Goal: Task Accomplishment & Management: Manage account settings

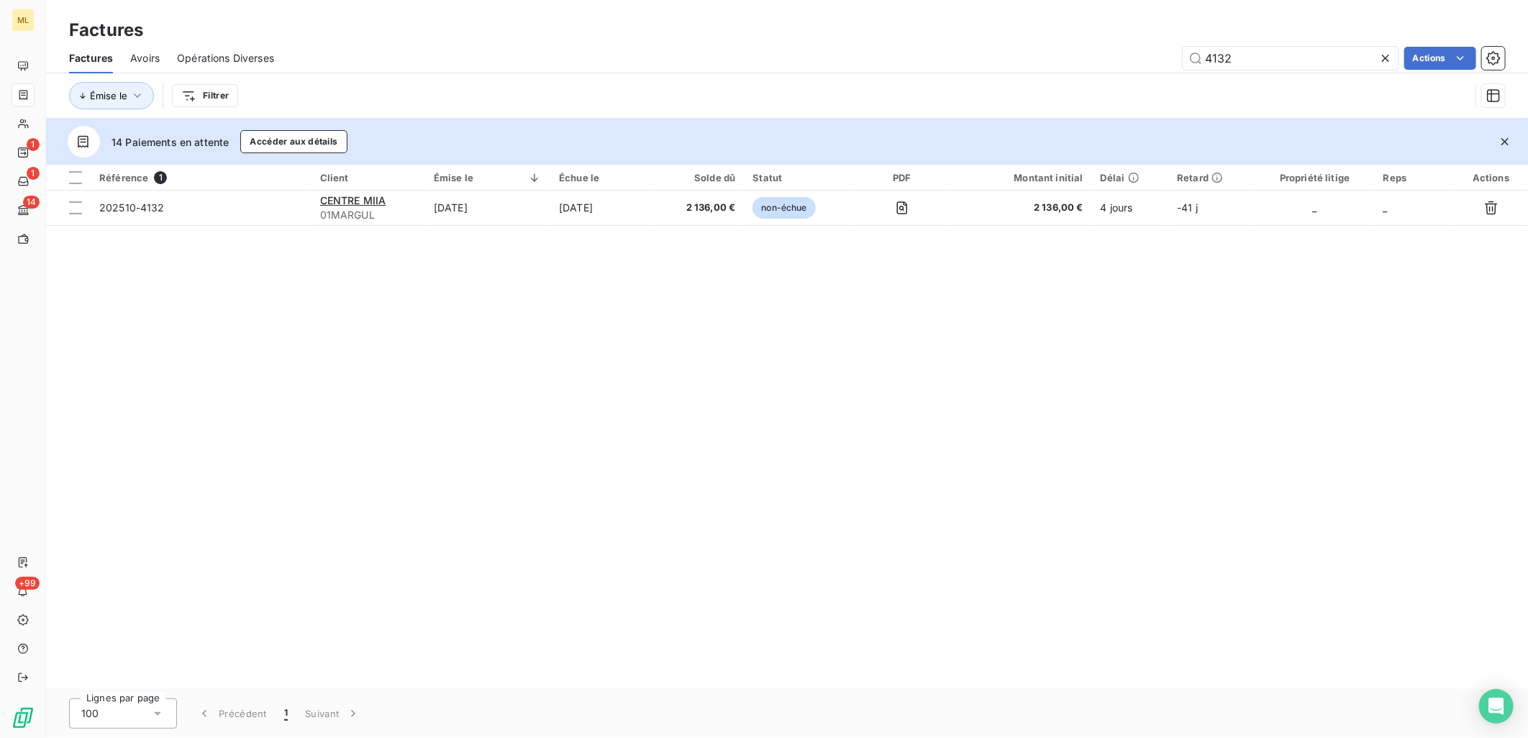
click at [882, 33] on div "Factures" at bounding box center [787, 30] width 1482 height 26
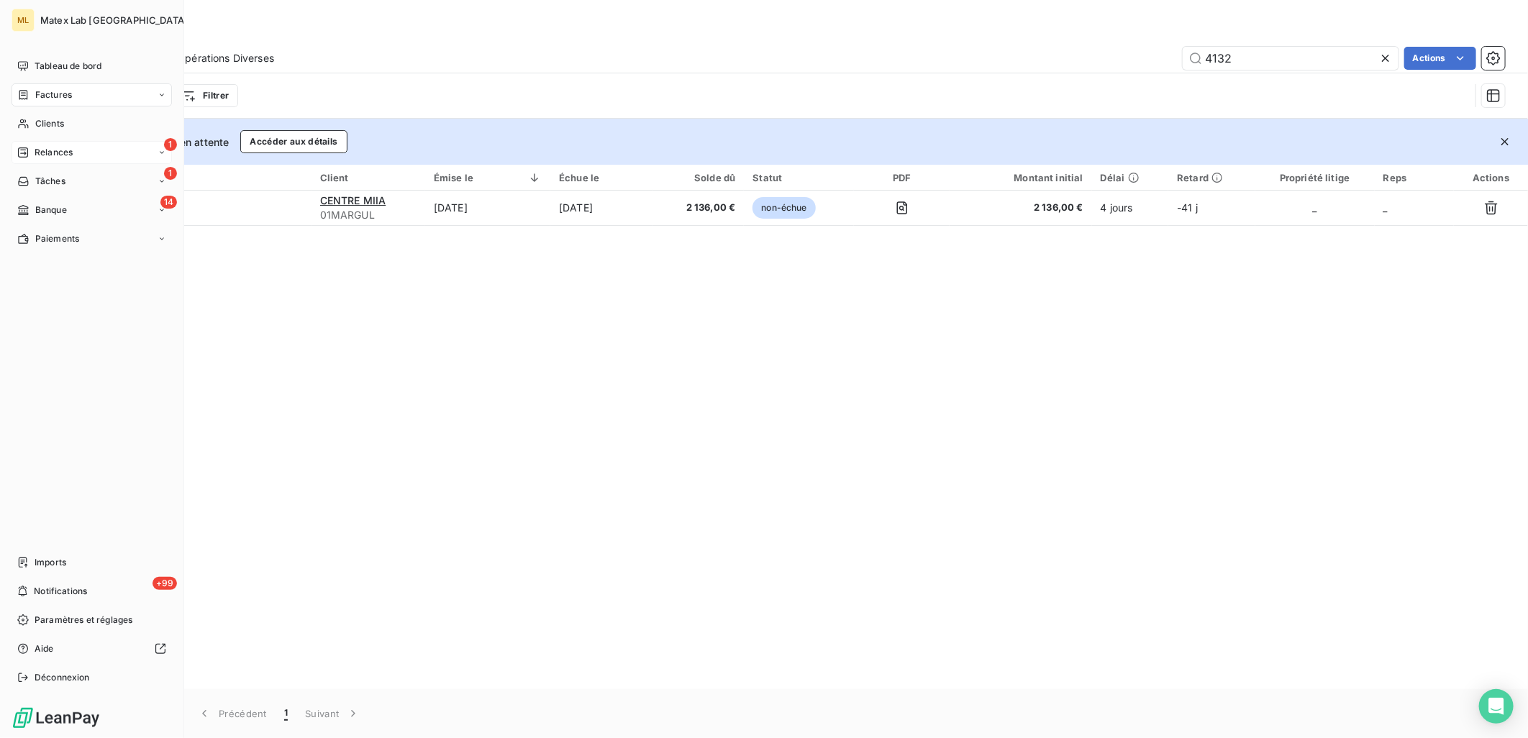
click at [27, 151] on icon at bounding box center [23, 152] width 10 height 10
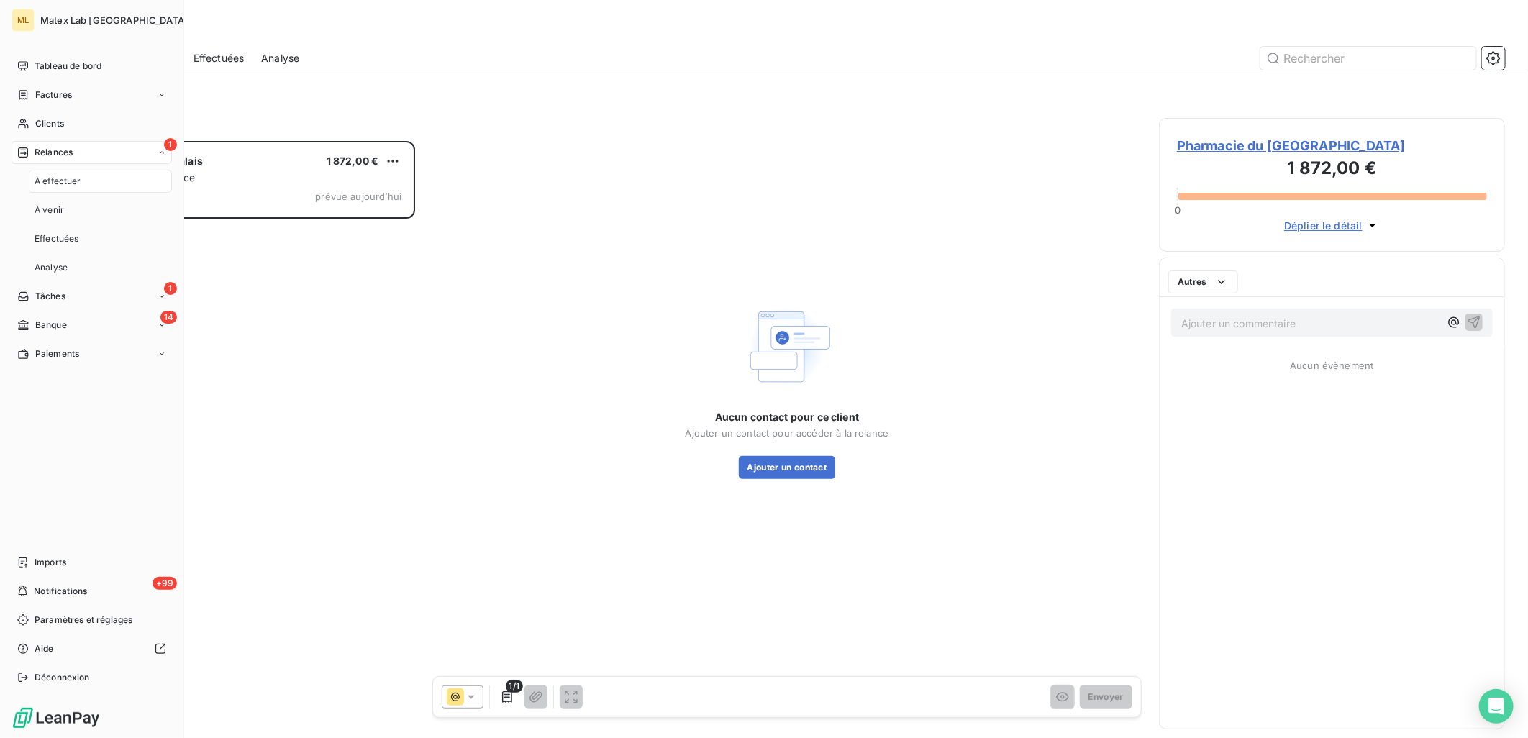
scroll to position [585, 334]
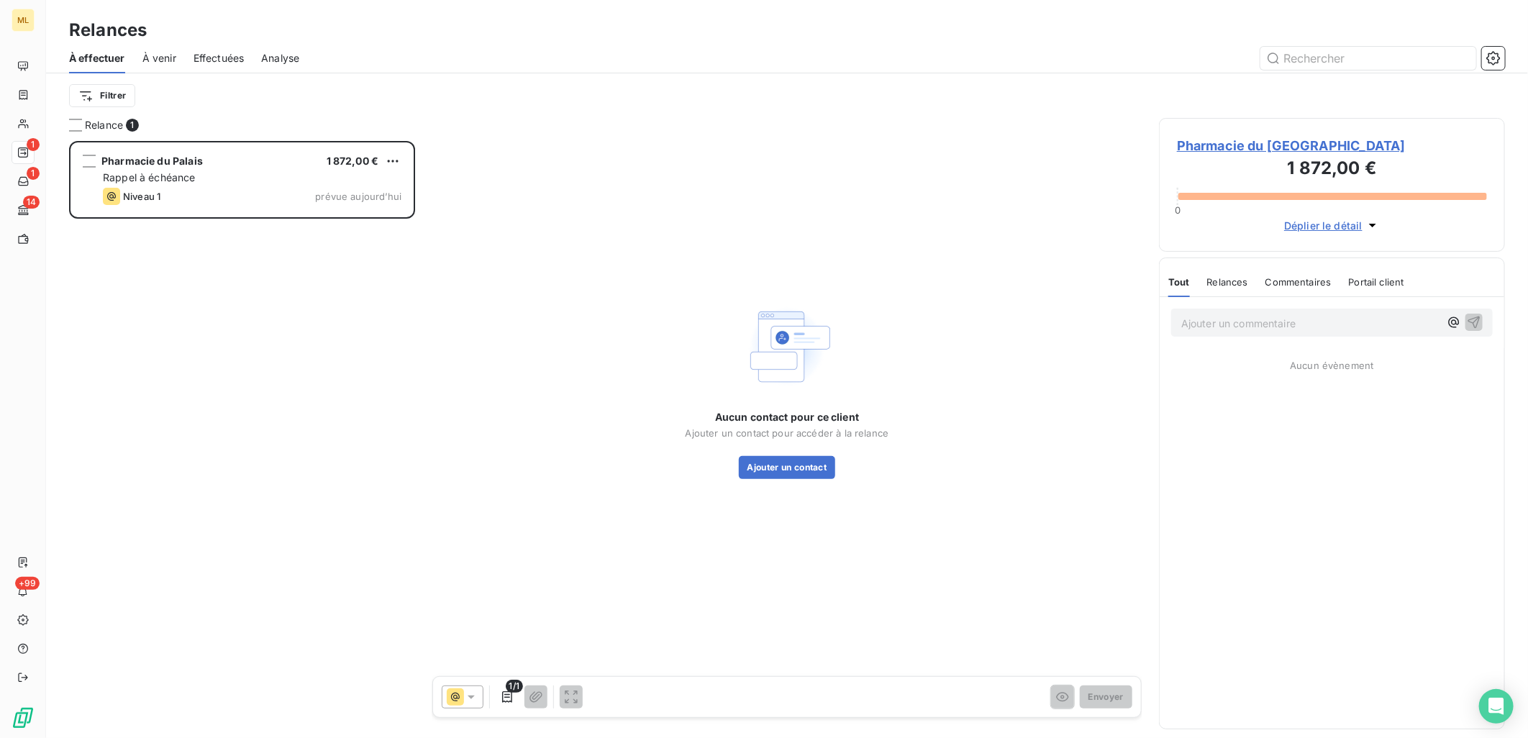
click at [296, 349] on div "Pharmacie du Palais 1 872,00 € Rappel à échéance Niveau 1 prévue [DATE]" at bounding box center [242, 440] width 346 height 598
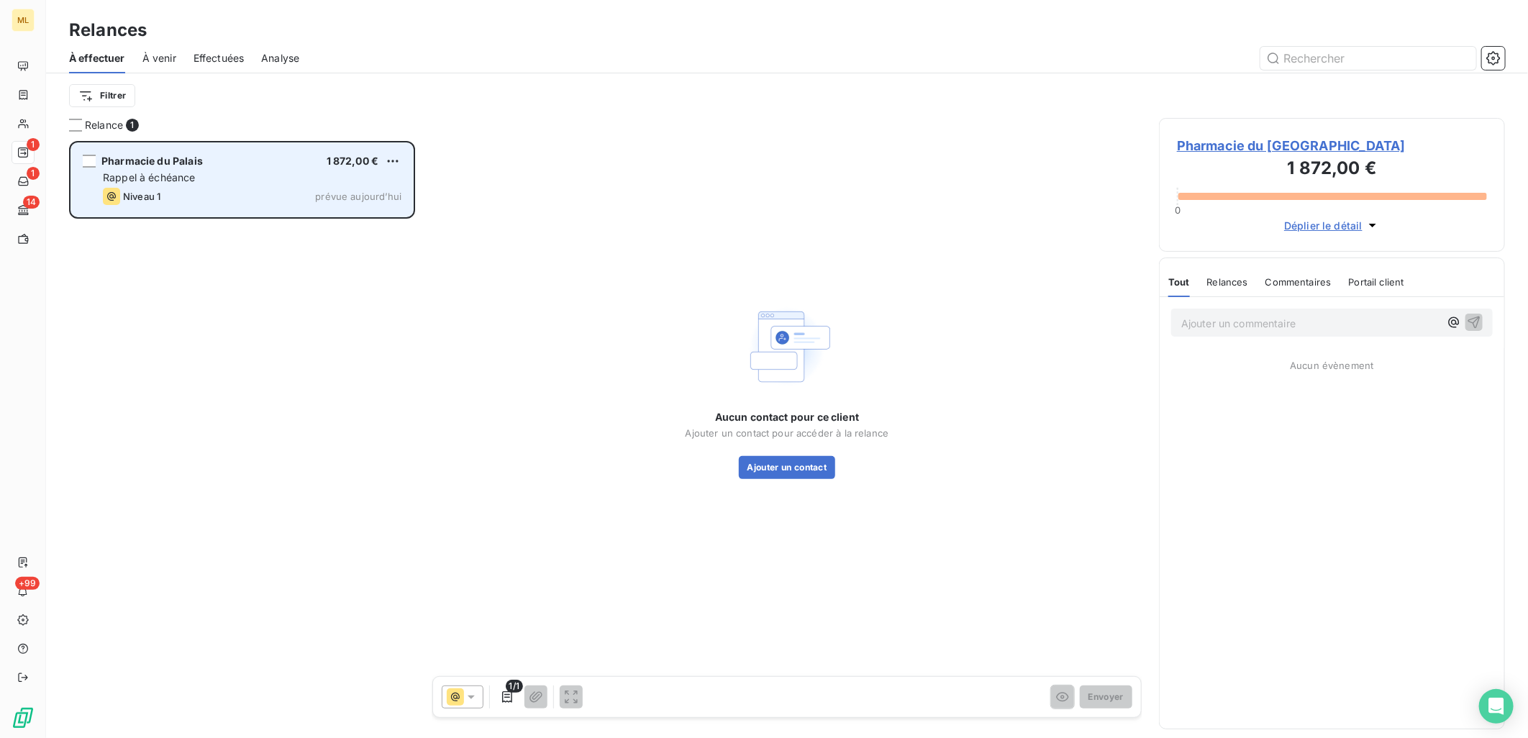
click at [247, 209] on div "Pharmacie du Palais 1 872,00 € Rappel à échéance Niveau 1 prévue [DATE]" at bounding box center [242, 179] width 342 height 73
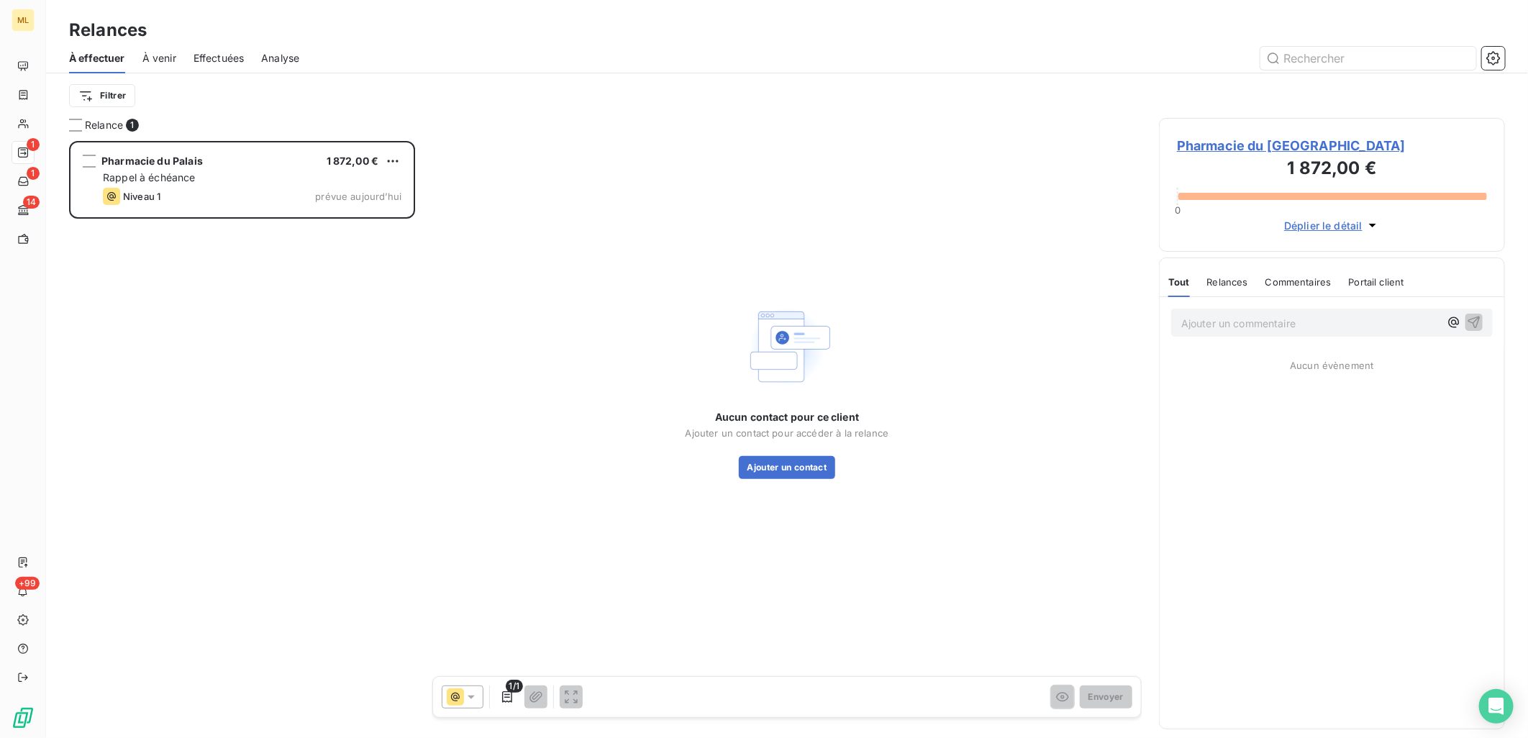
click at [525, 36] on div "Relances" at bounding box center [787, 30] width 1482 height 26
click at [255, 397] on div "Pharmacie du Palais 1 872,00 € Rappel à échéance Niveau 1 prévue [DATE]" at bounding box center [242, 440] width 346 height 598
click at [224, 319] on div "Pharmacie du Palais 1 872,00 € Rappel à échéance Niveau 1 prévue [DATE]" at bounding box center [242, 440] width 346 height 598
click at [1245, 142] on span "Pharmacie du [GEOGRAPHIC_DATA]" at bounding box center [1332, 145] width 310 height 19
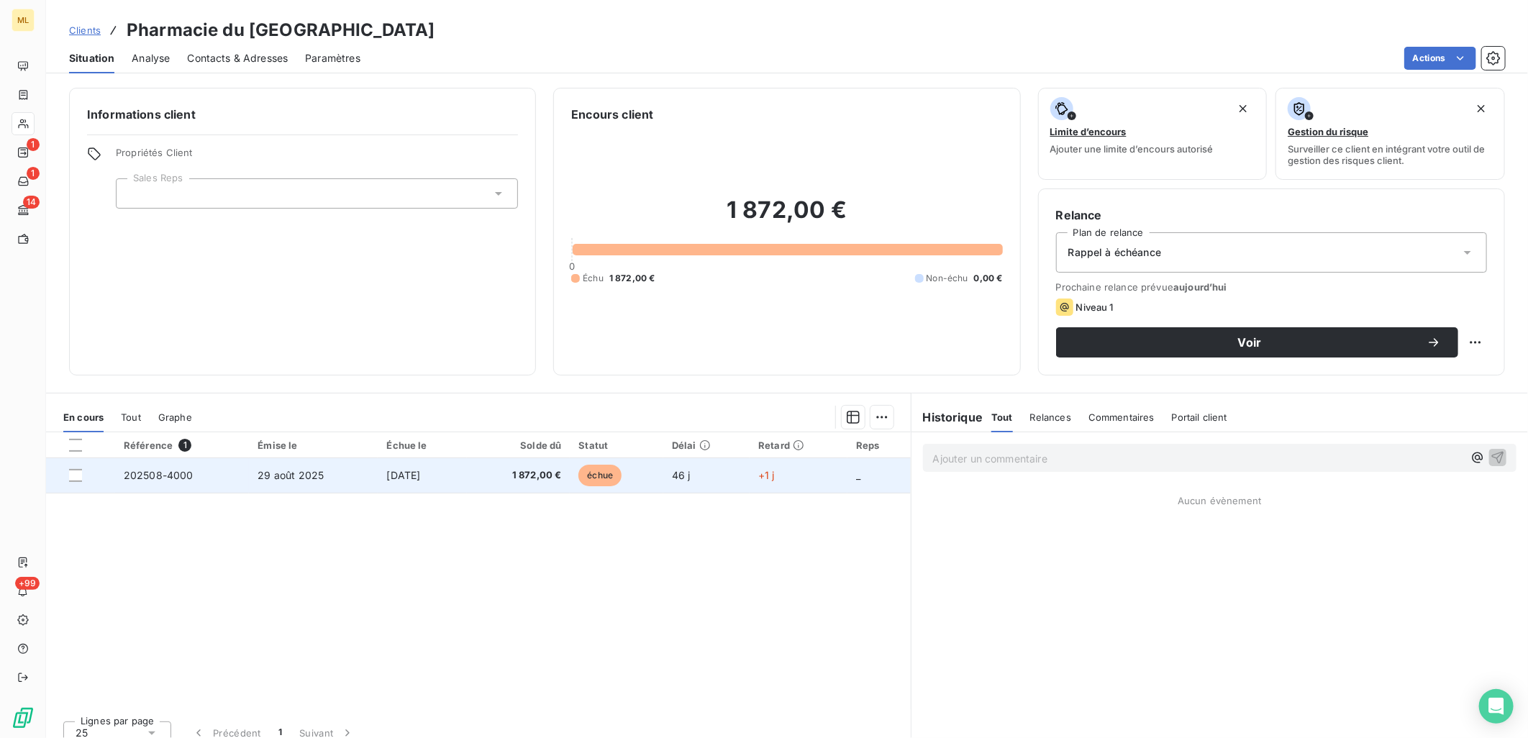
click at [284, 478] on span "29 août 2025" at bounding box center [291, 475] width 66 height 12
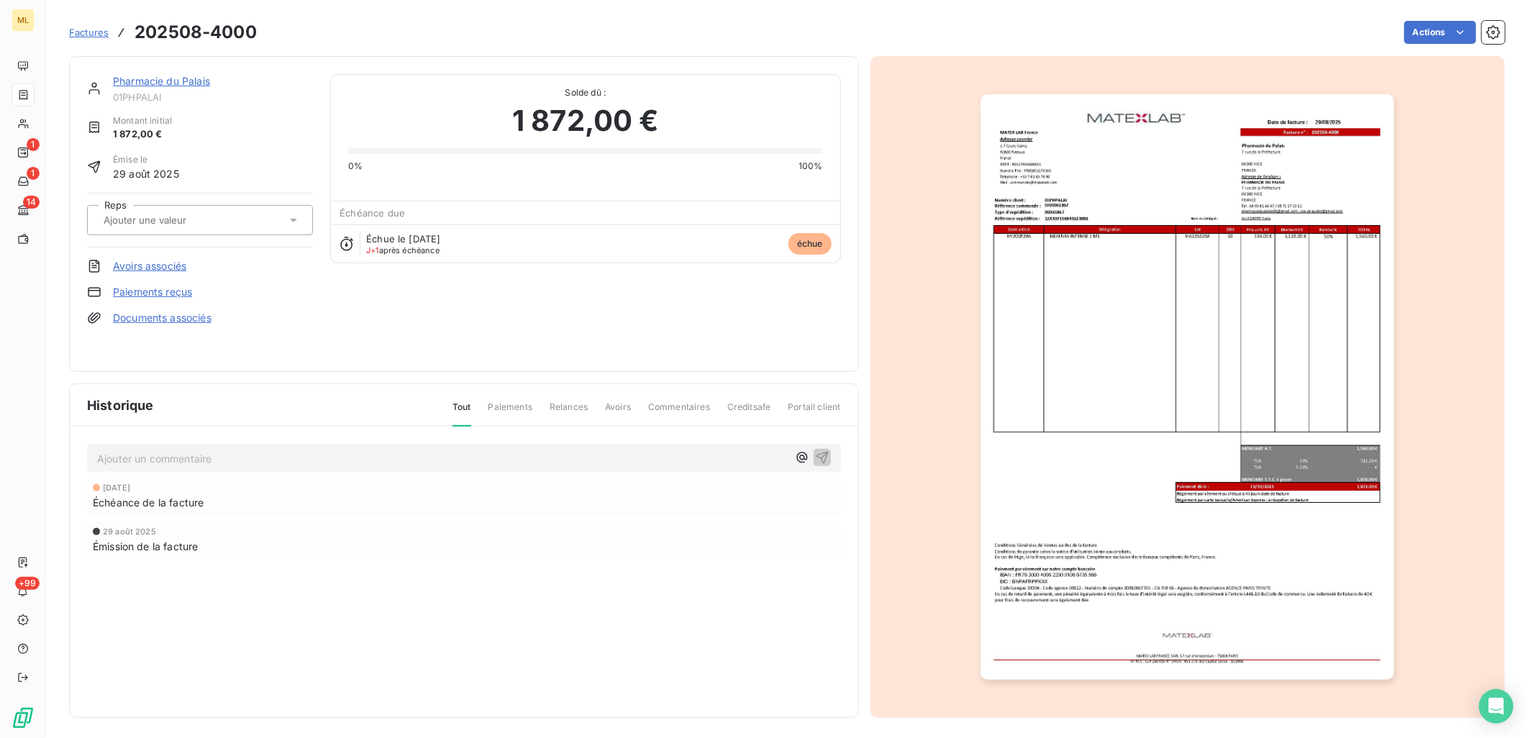
click at [1275, 193] on img "button" at bounding box center [1188, 387] width 414 height 586
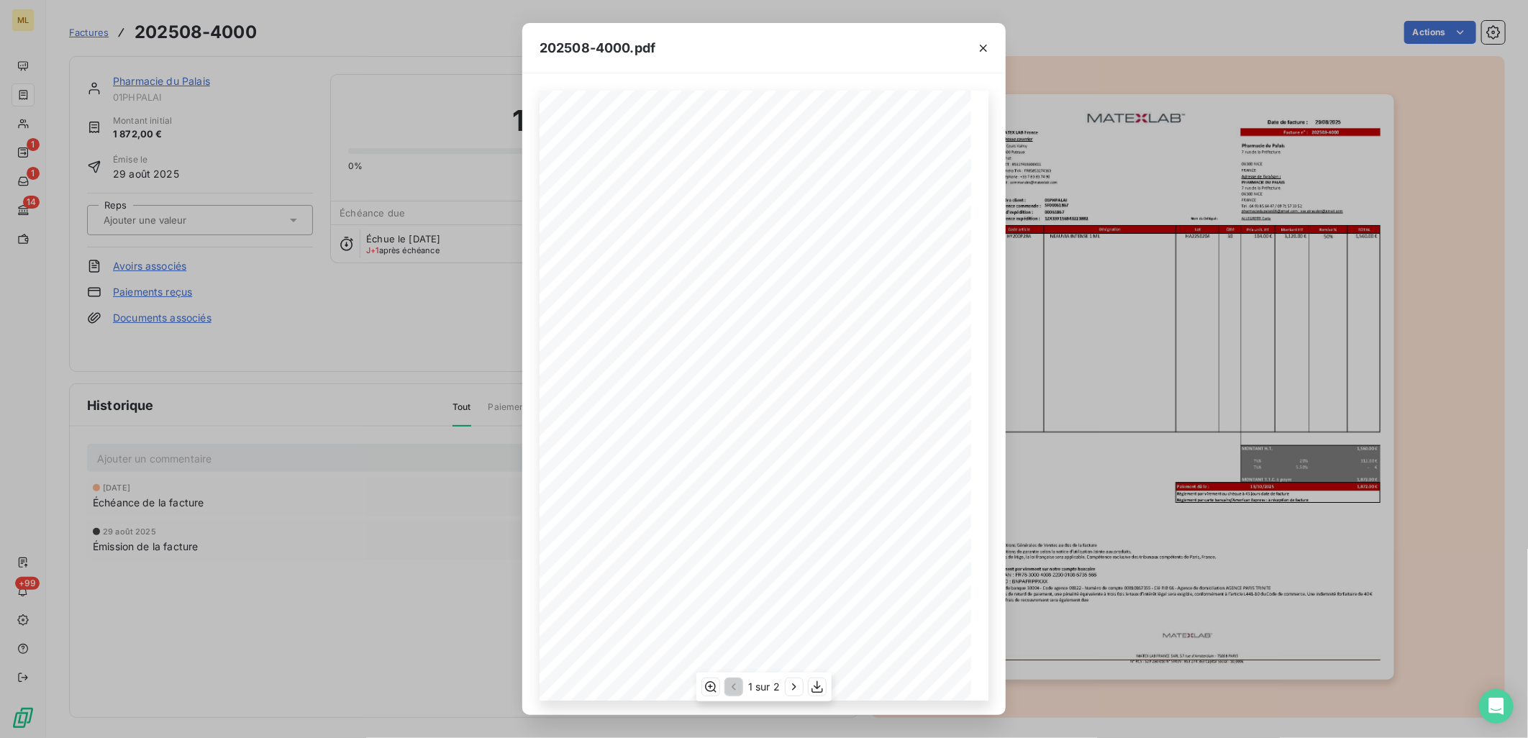
click at [842, 177] on span "Adresse de livraison :" at bounding box center [842, 175] width 42 height 4
click at [716, 685] on icon "button" at bounding box center [711, 687] width 14 height 14
click at [981, 53] on icon "button" at bounding box center [983, 48] width 14 height 14
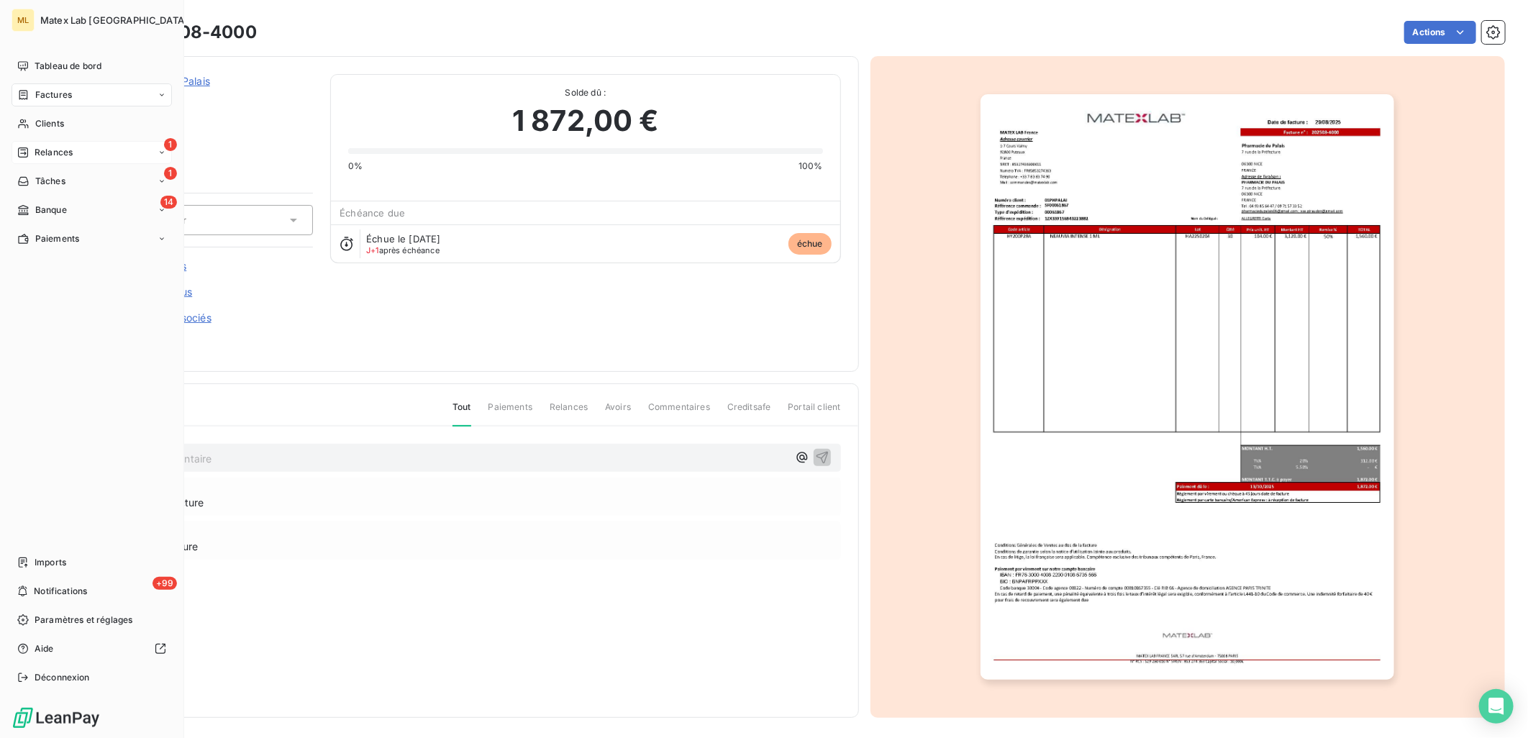
click at [38, 148] on span "Relances" at bounding box center [54, 152] width 38 height 13
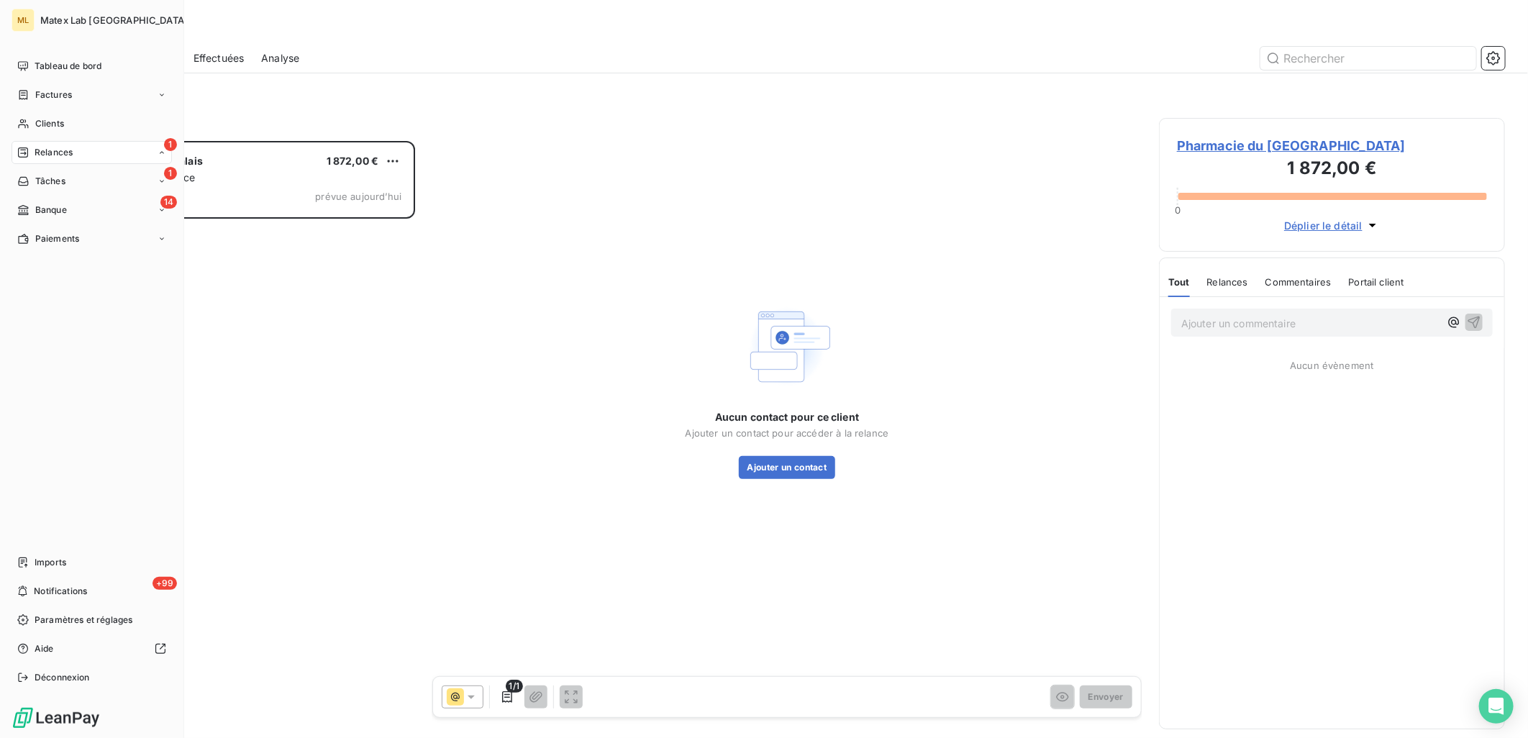
scroll to position [585, 334]
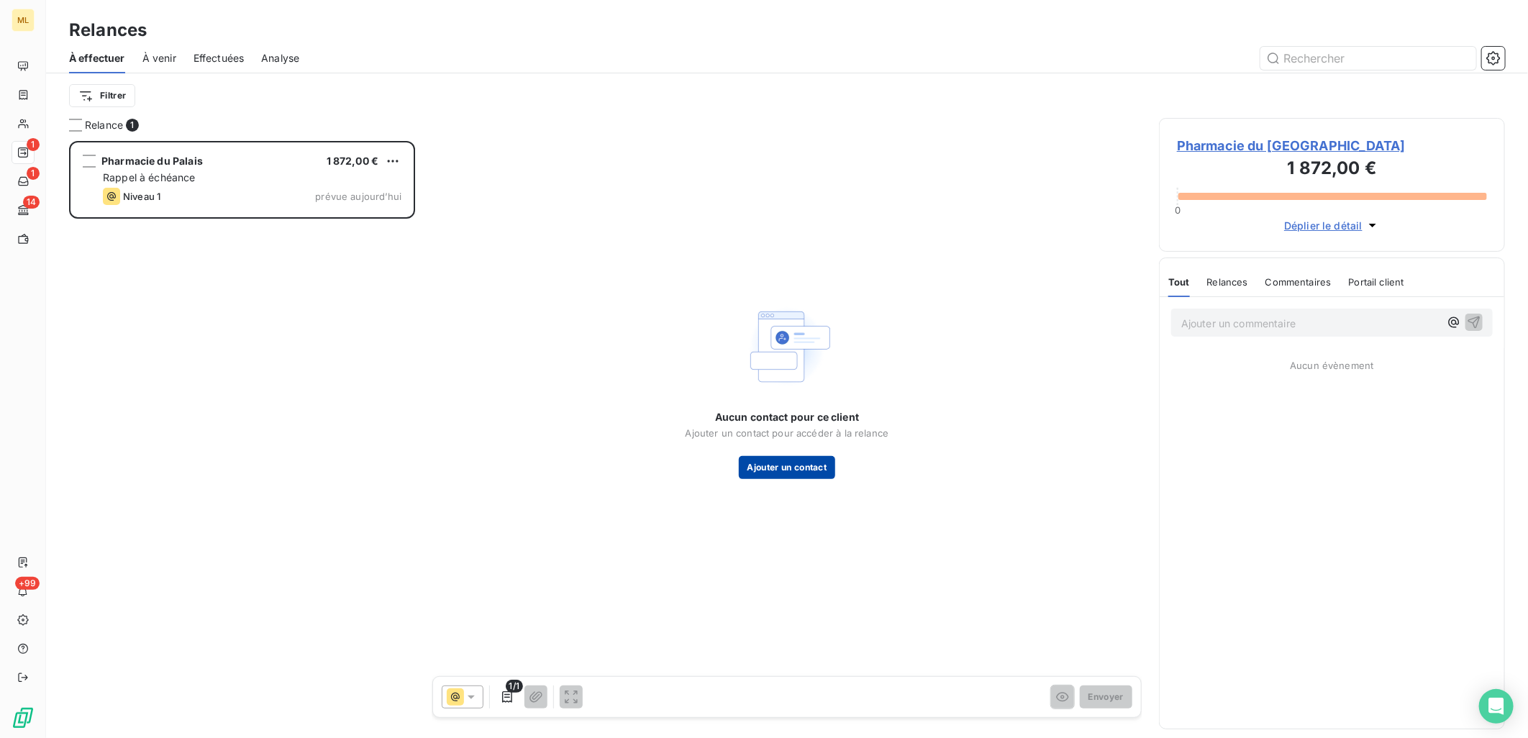
click at [807, 461] on button "Ajouter un contact" at bounding box center [787, 467] width 97 height 23
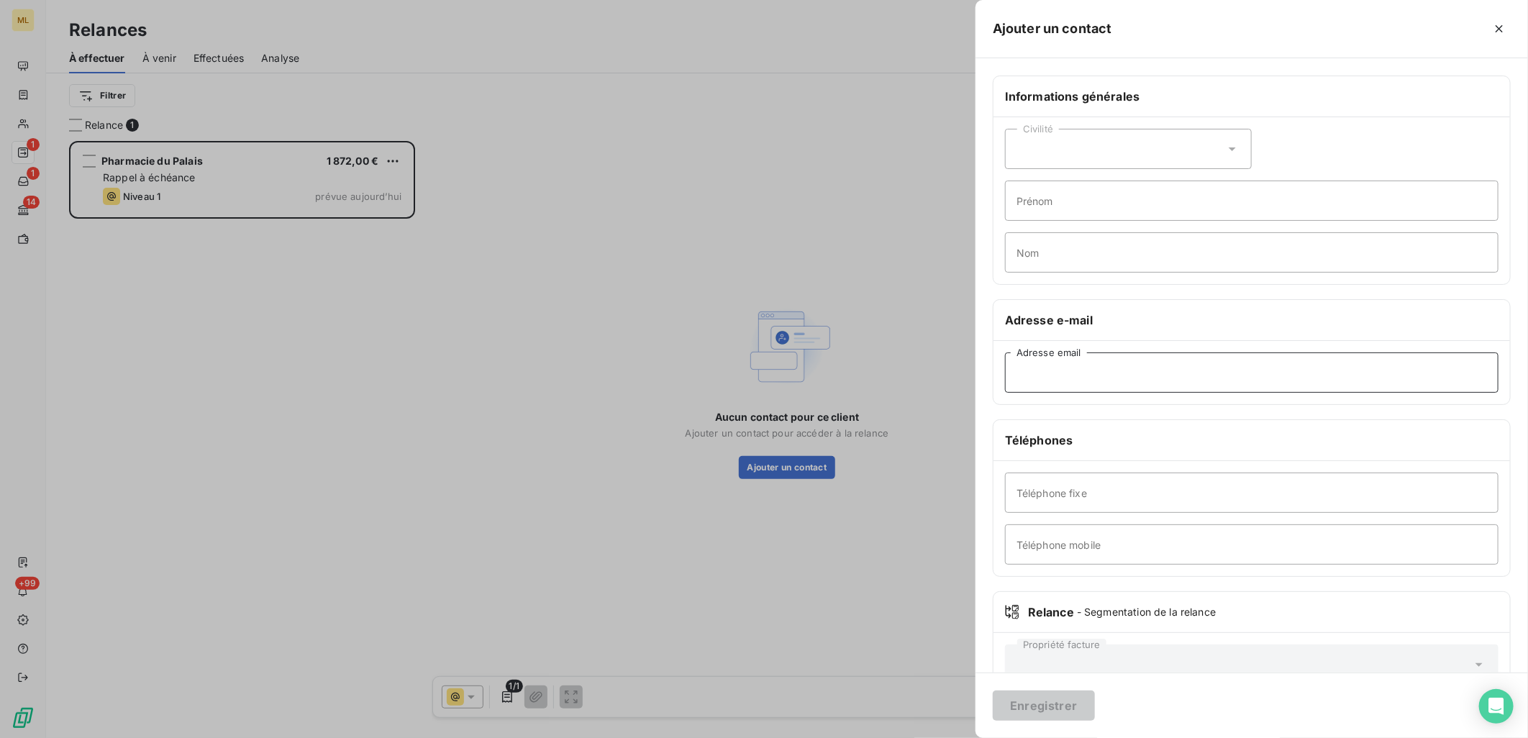
click at [1140, 373] on input "Adresse email" at bounding box center [1252, 373] width 494 height 40
paste input "[EMAIL_ADDRESS][DOMAIN_NAME]"
type input "[EMAIL_ADDRESS][DOMAIN_NAME]"
click at [1091, 500] on input "Téléphone fixe" at bounding box center [1252, 493] width 494 height 40
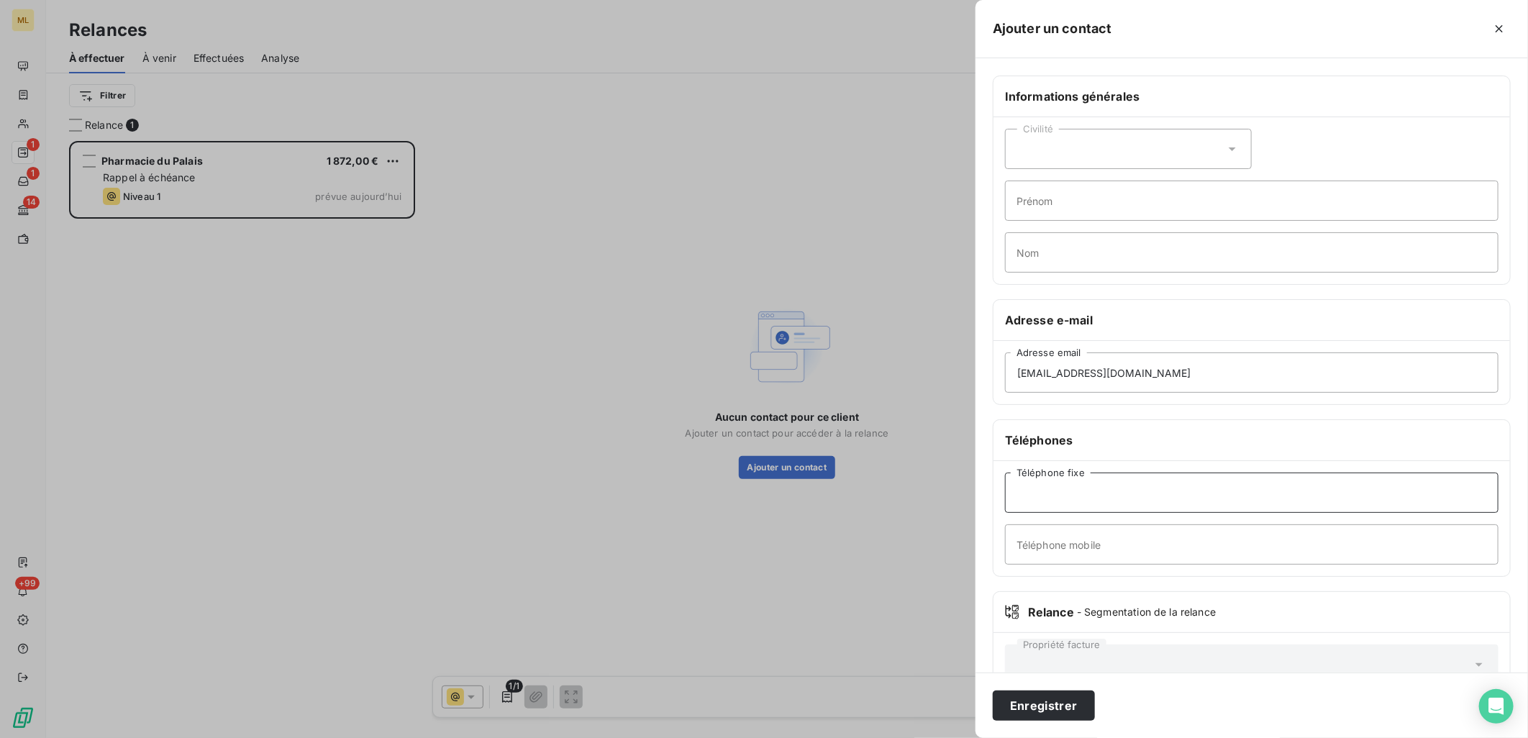
paste input "04 93 85 64 47"
click at [1116, 499] on input "04 93 85 64 47" at bounding box center [1252, 493] width 494 height 40
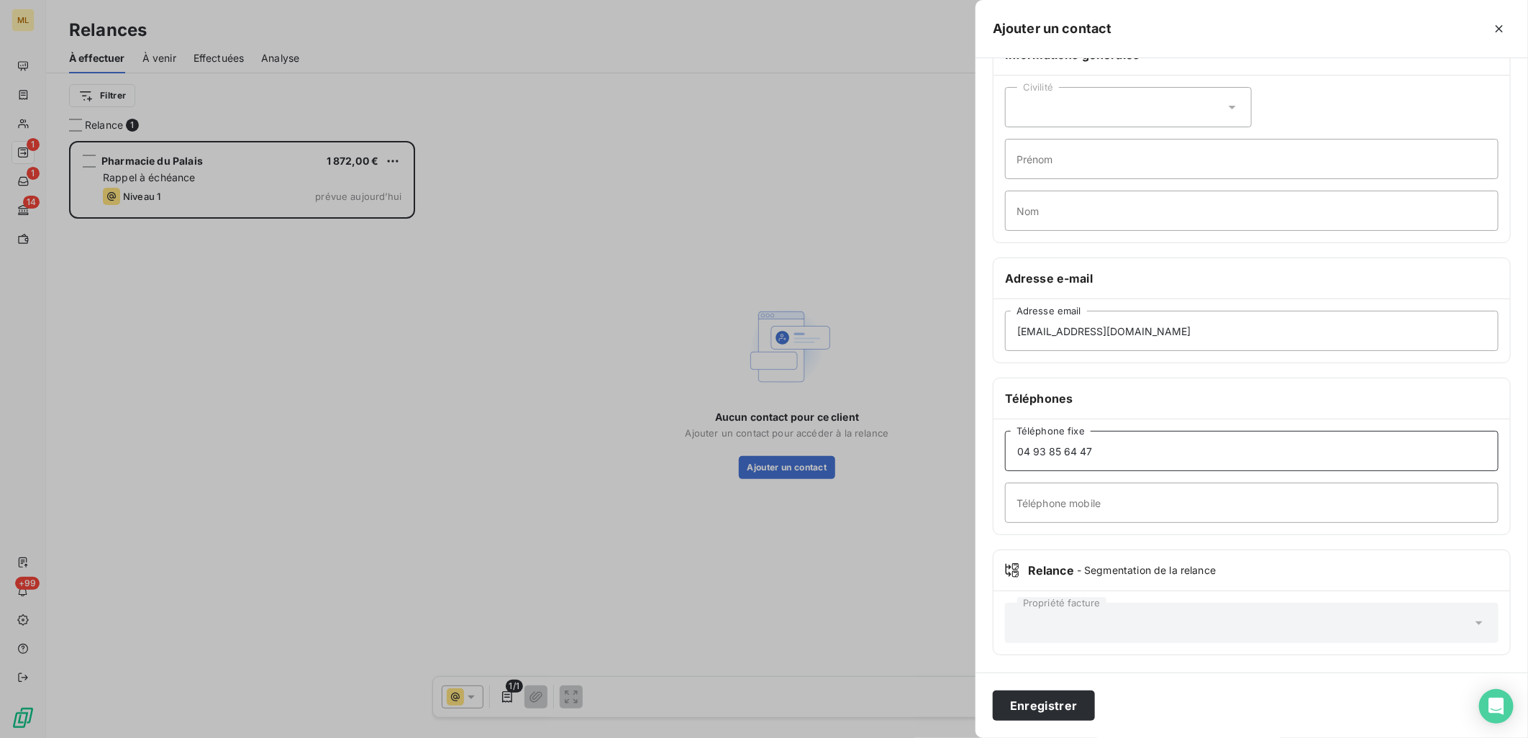
scroll to position [0, 0]
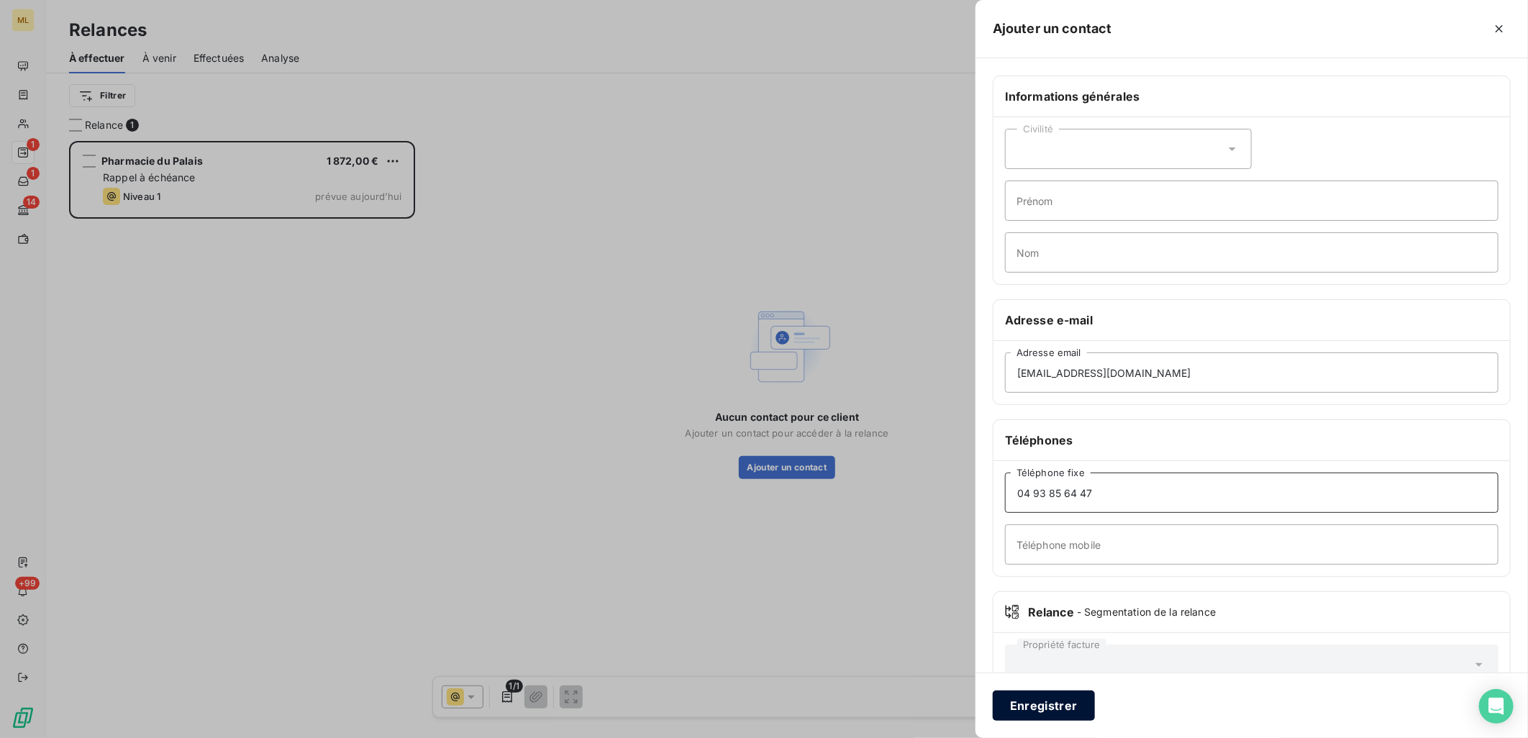
type input "04 93 85 64 47"
click at [1055, 708] on button "Enregistrer" at bounding box center [1044, 706] width 102 height 30
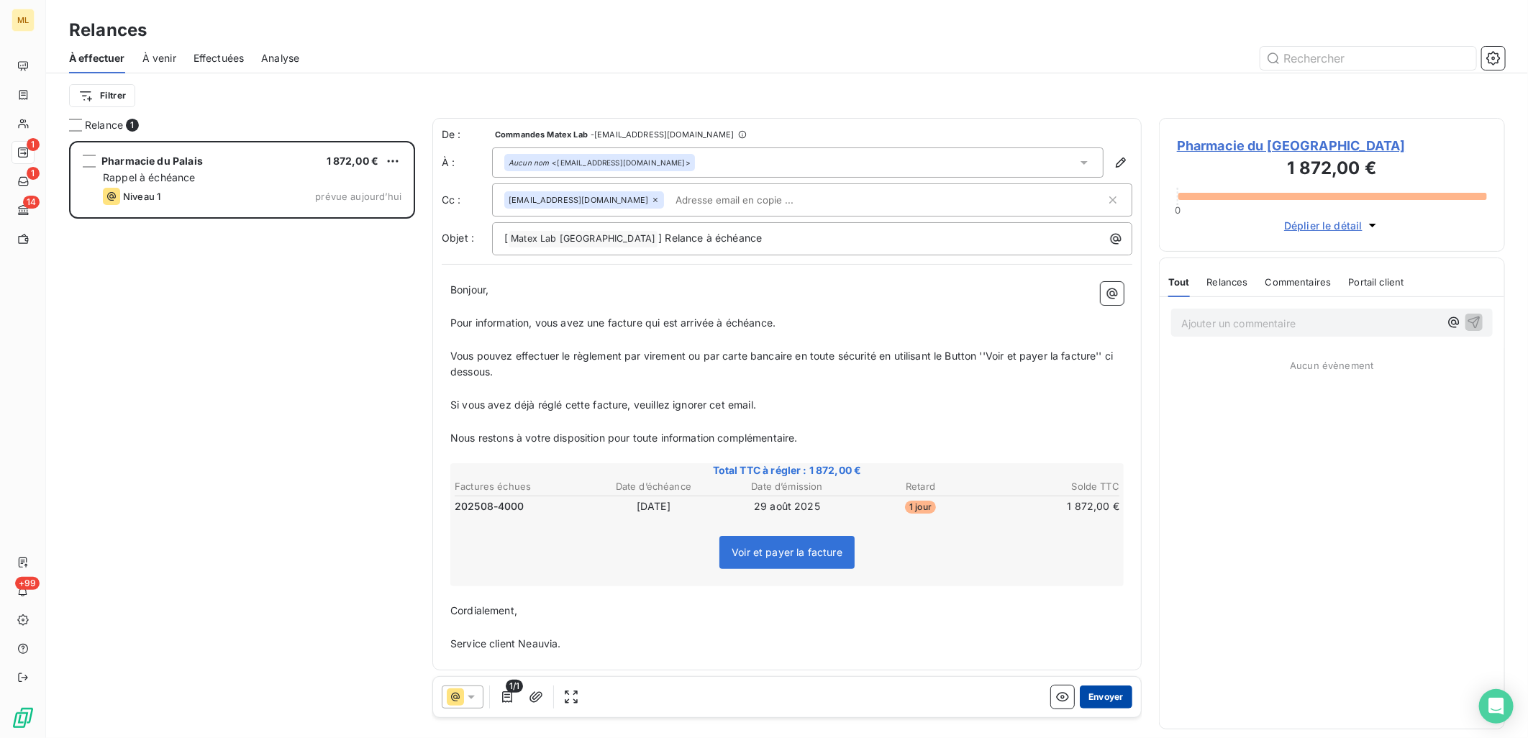
click at [1116, 695] on button "Envoyer" at bounding box center [1106, 697] width 53 height 23
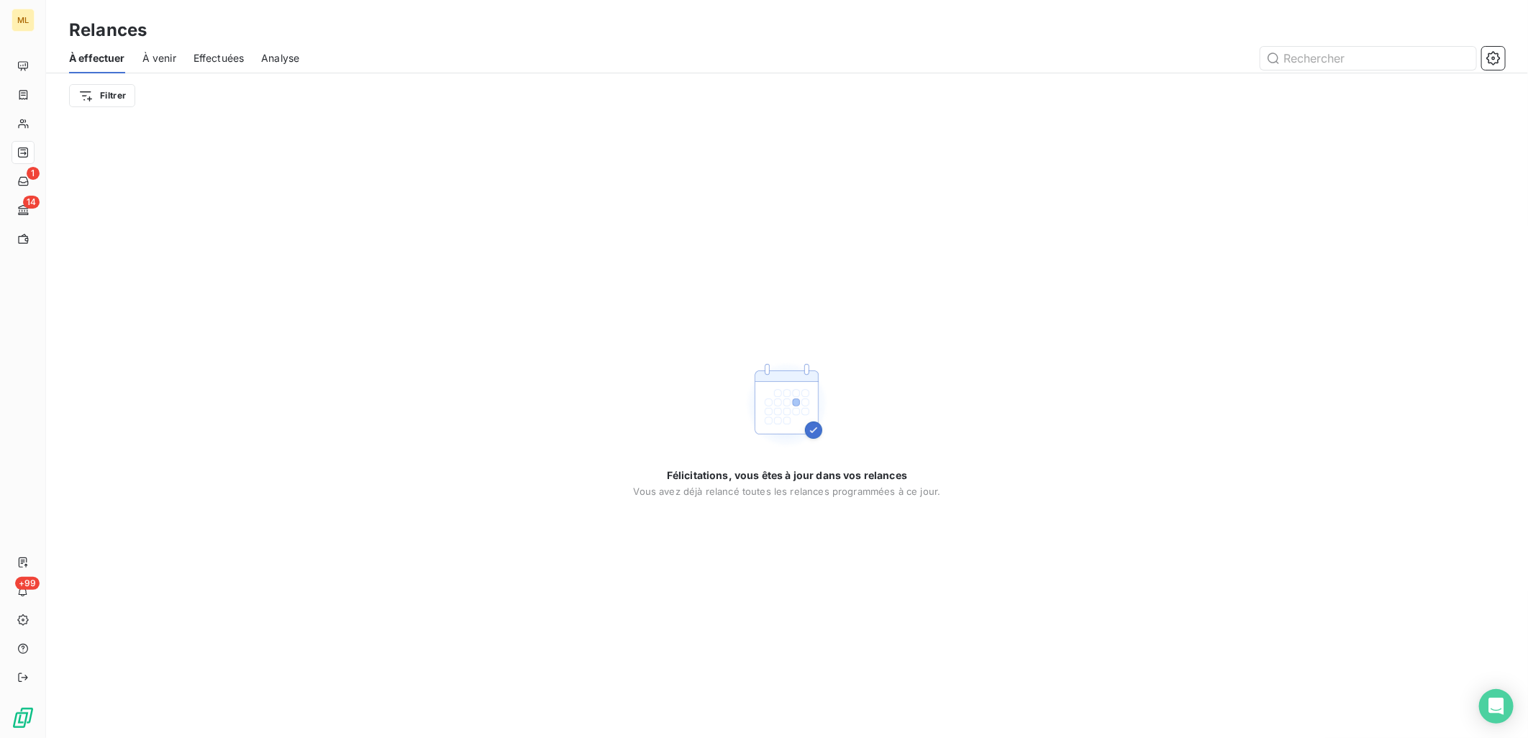
click at [274, 348] on div "Félicitations, vous êtes à jour dans vos relances Vous avez déjà relancé toutes…" at bounding box center [787, 428] width 1482 height 620
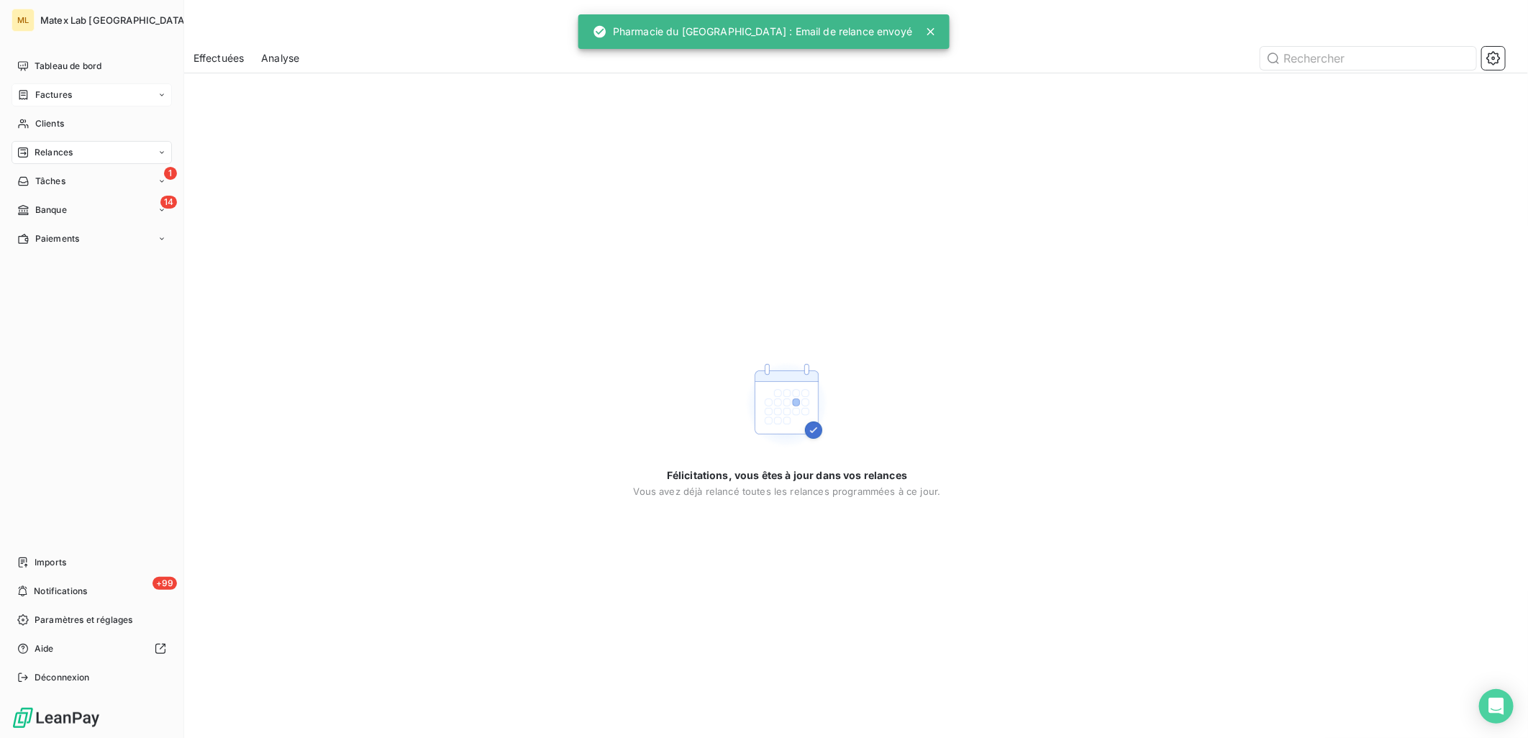
click at [40, 96] on span "Factures" at bounding box center [53, 94] width 37 height 13
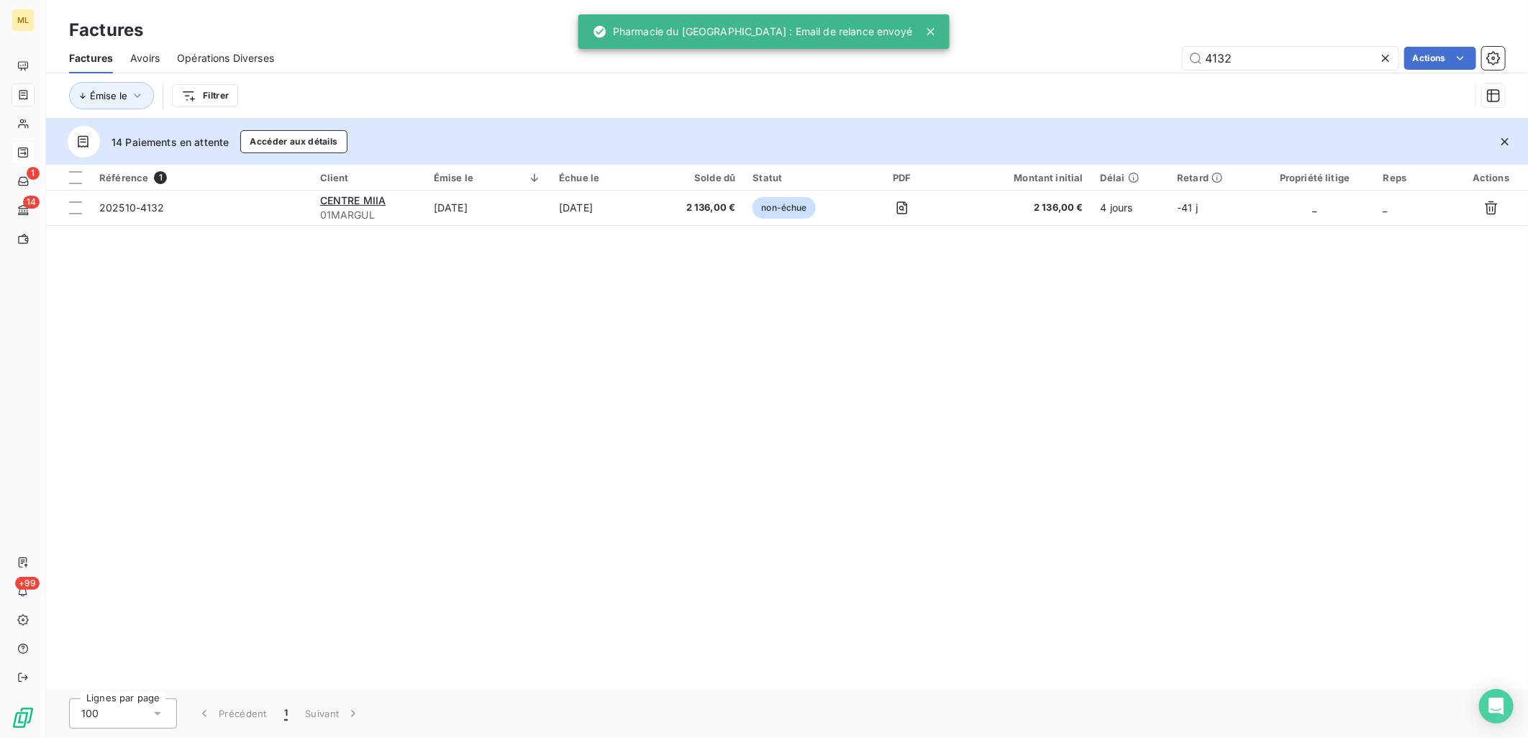
click at [925, 33] on icon at bounding box center [931, 31] width 14 height 14
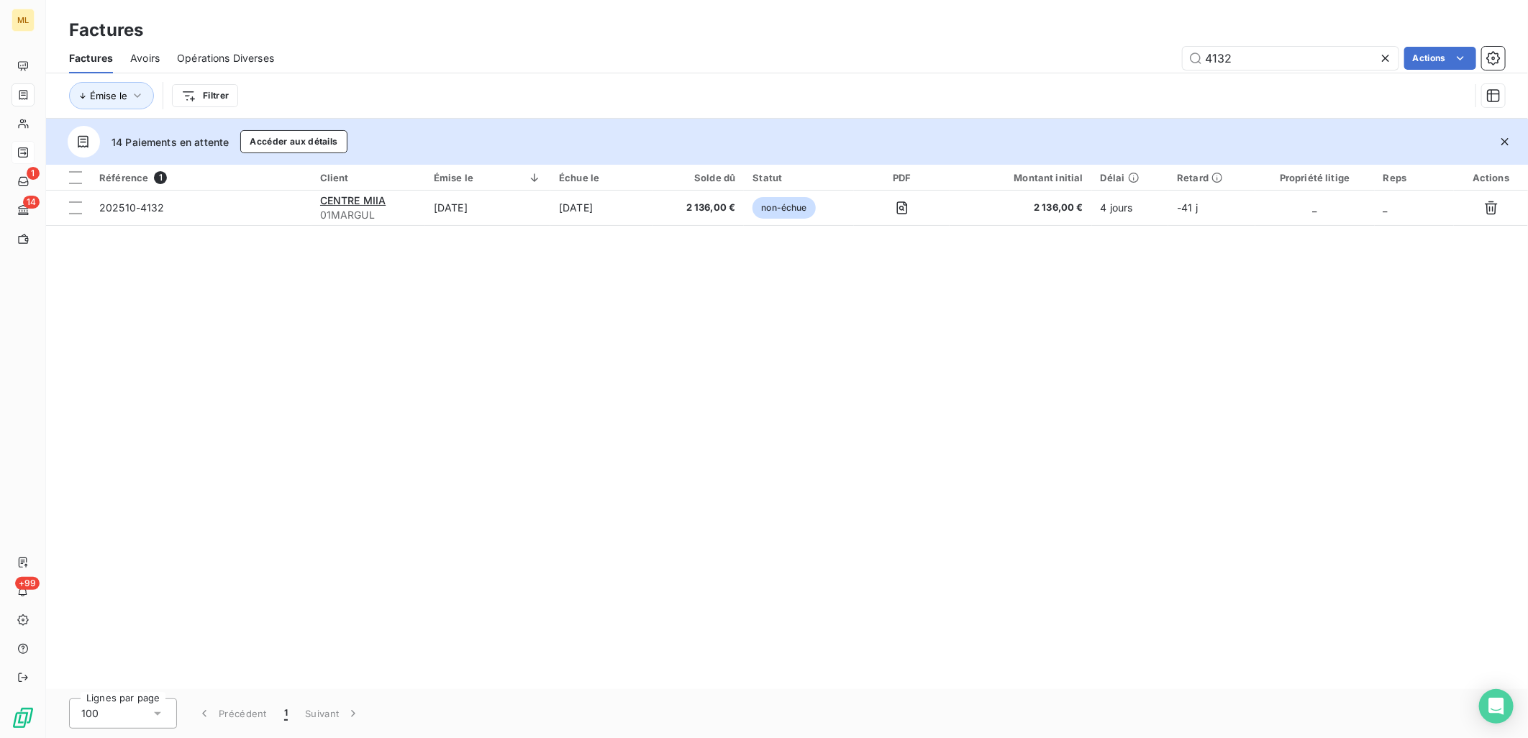
click at [1389, 53] on icon at bounding box center [1386, 58] width 14 height 14
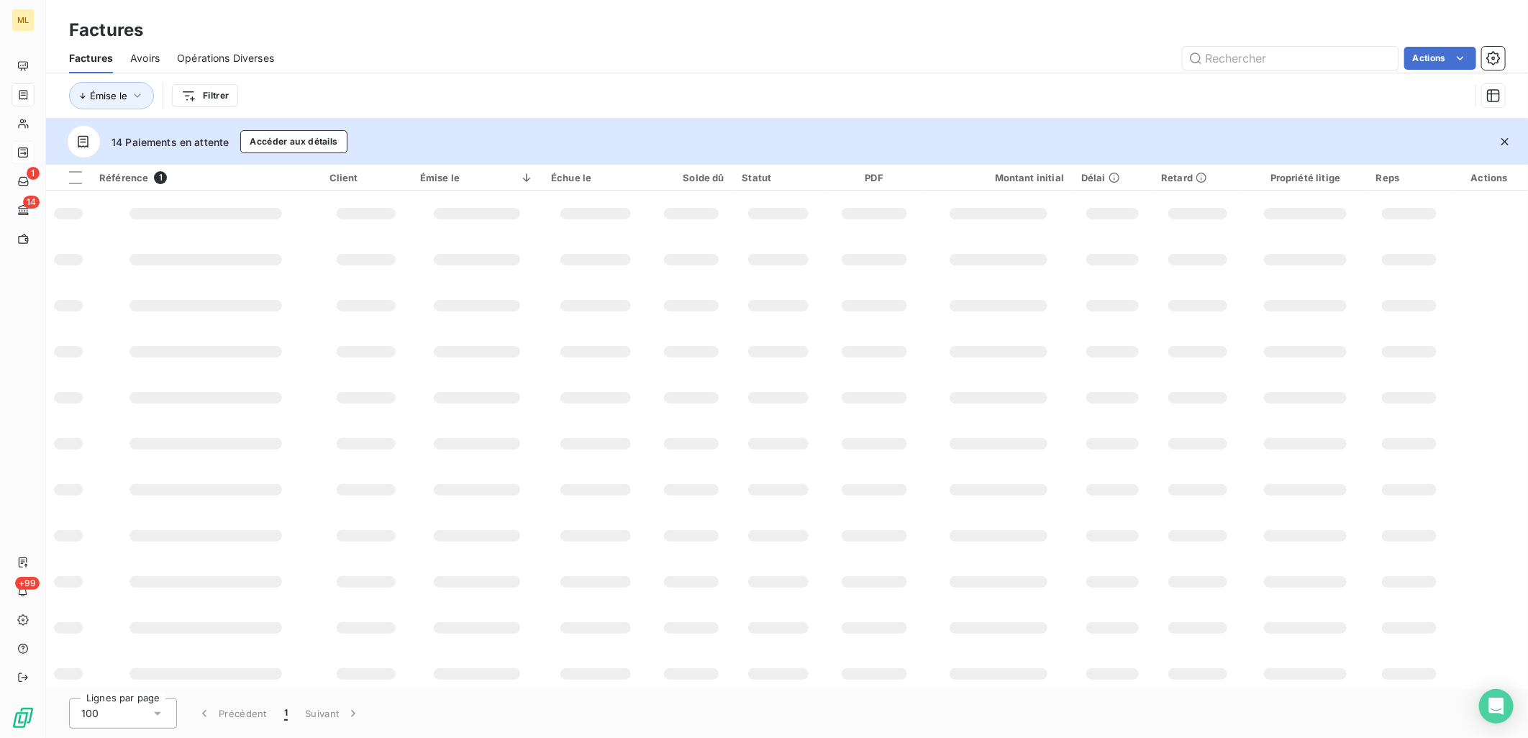
click at [866, 33] on div "Factures" at bounding box center [787, 30] width 1482 height 26
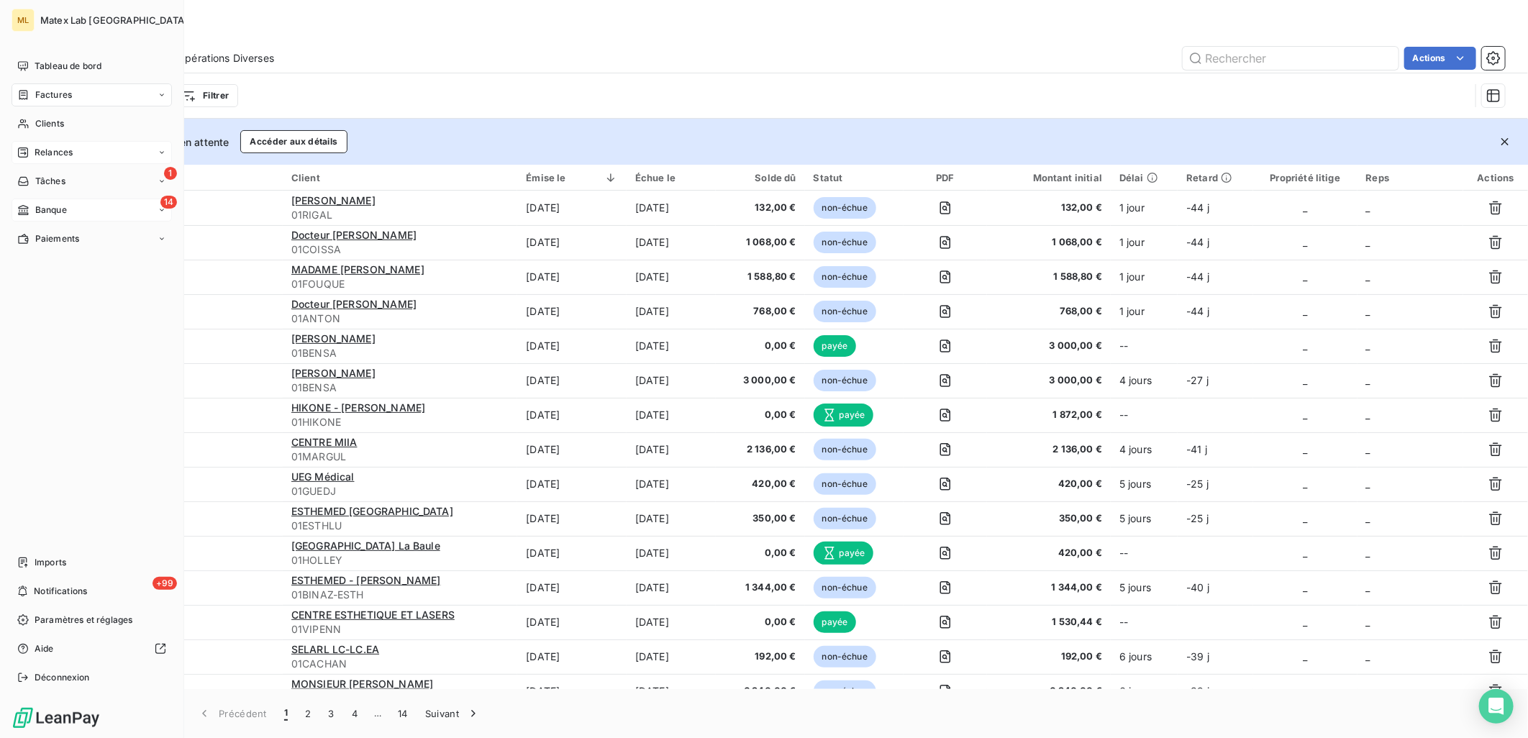
click at [32, 214] on div "Banque" at bounding box center [42, 210] width 50 height 13
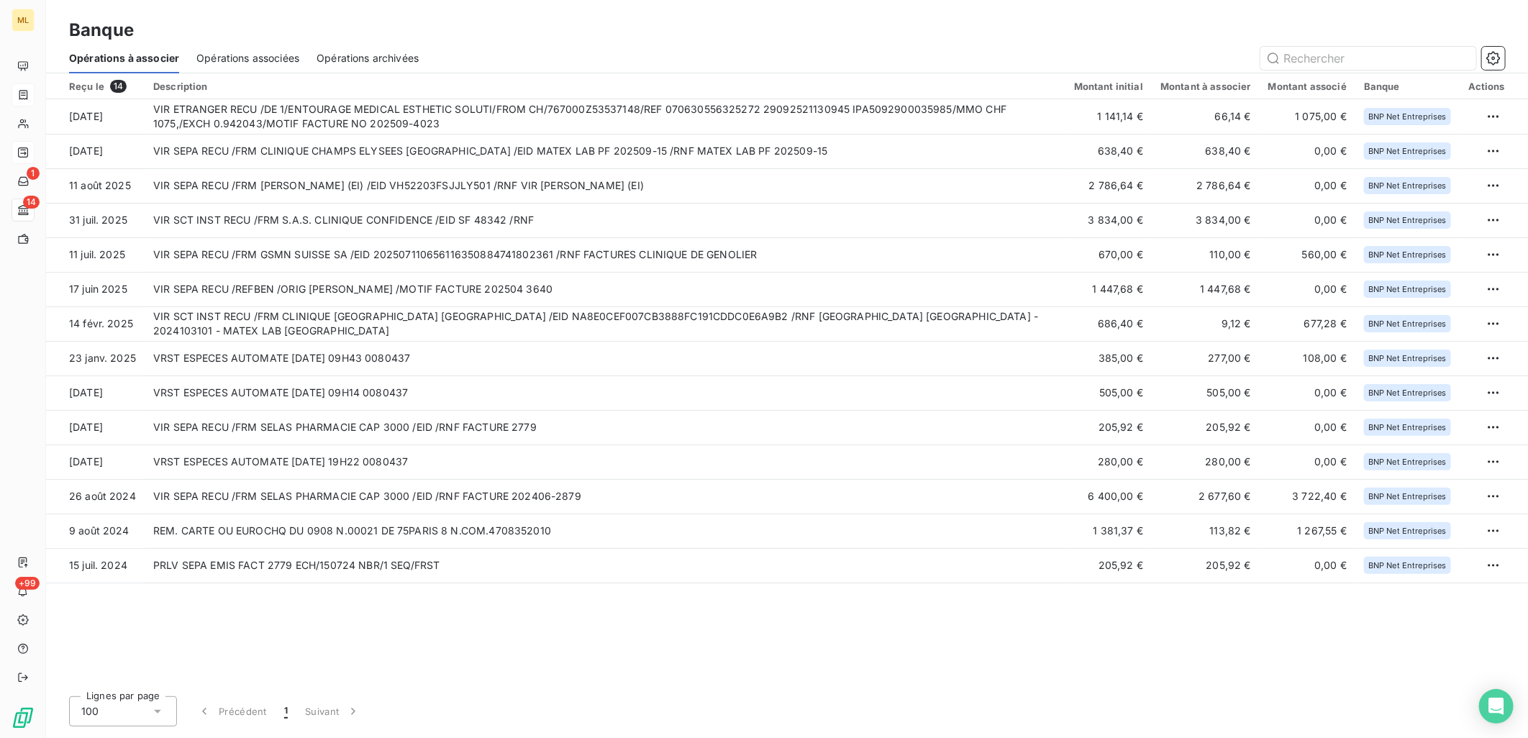
click at [770, 9] on div "Banque Opérations à associer Opérations associées Opérations archivées" at bounding box center [787, 36] width 1482 height 73
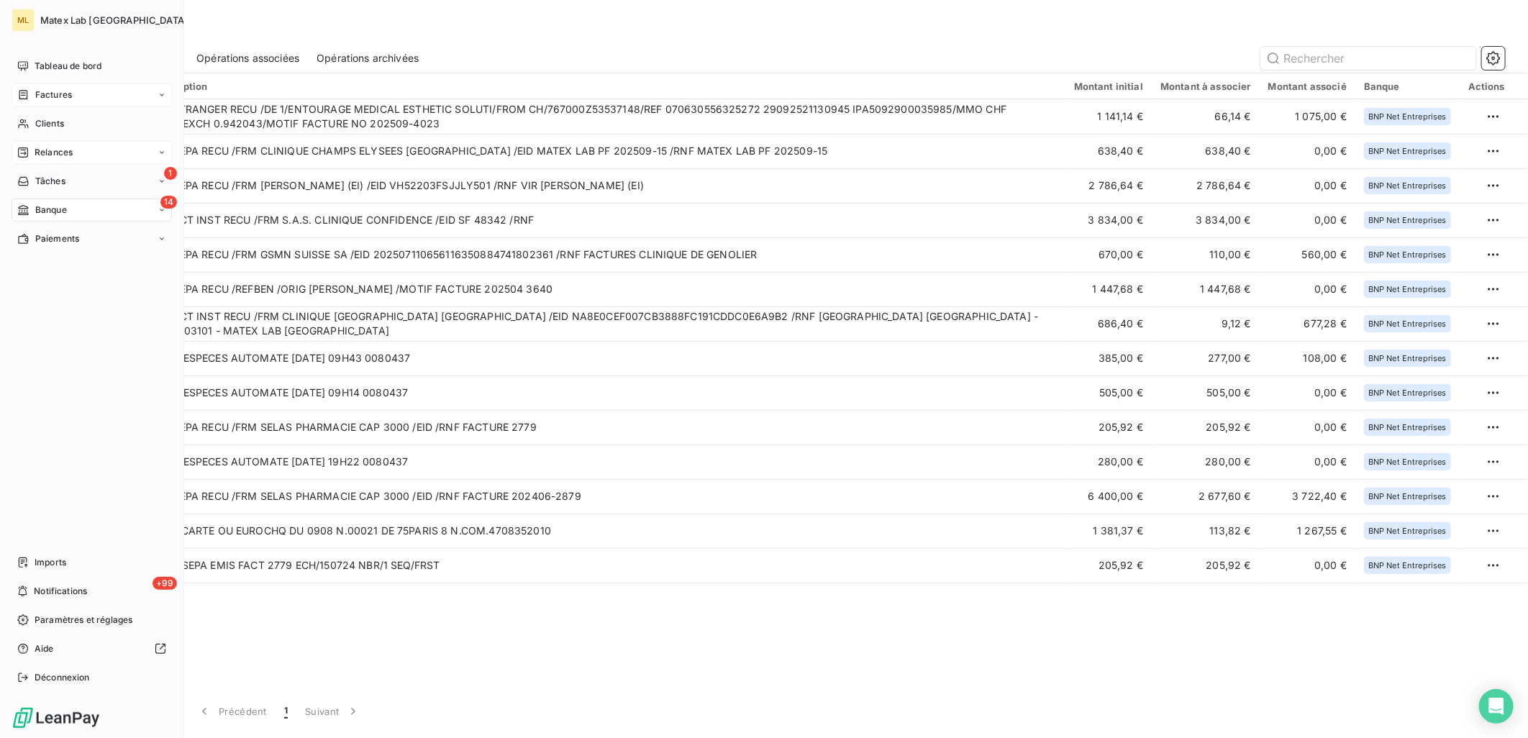
click at [59, 99] on span "Factures" at bounding box center [53, 94] width 37 height 13
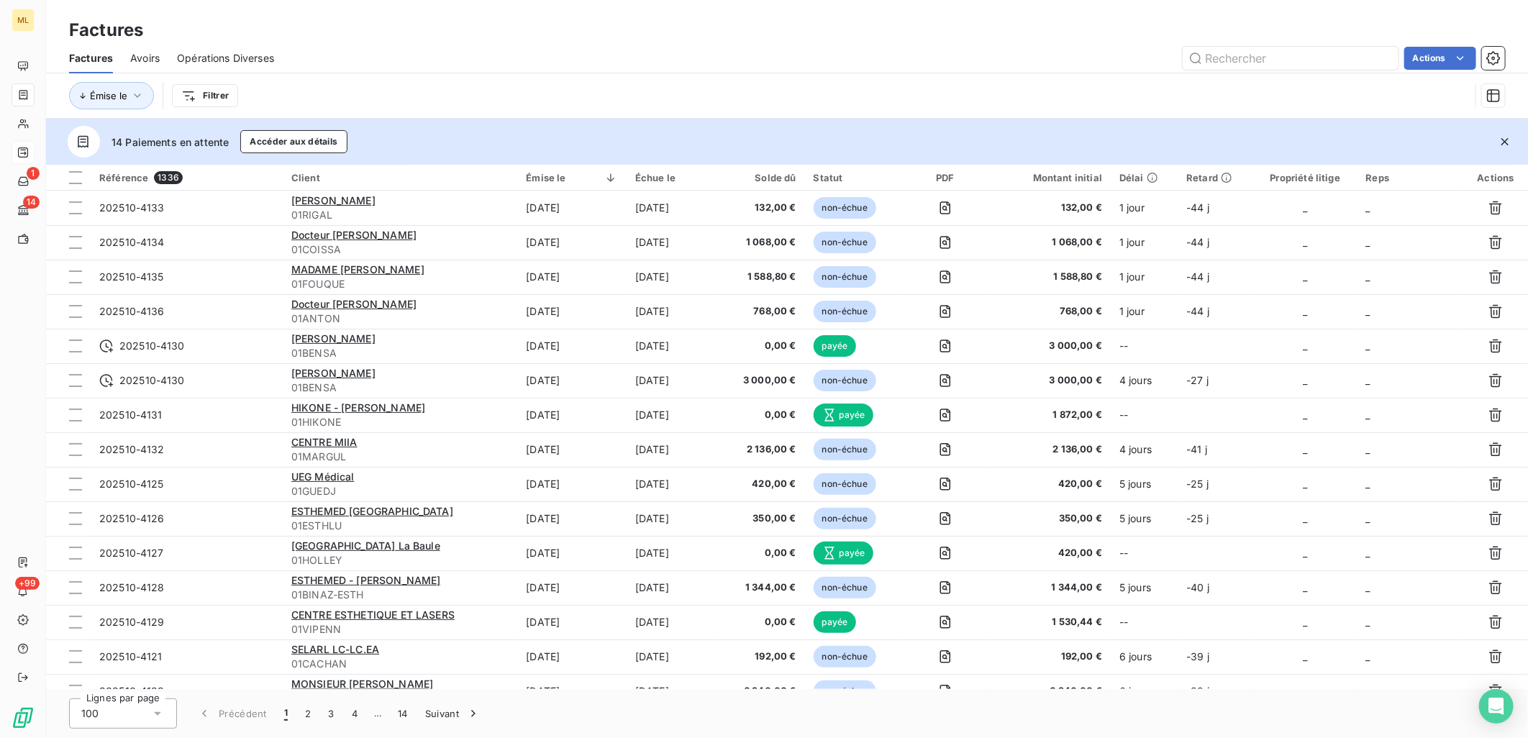
click at [761, 40] on div "Factures" at bounding box center [787, 30] width 1482 height 26
click at [835, 69] on div "Factures Avoirs Opérations Diverses Actions" at bounding box center [787, 58] width 1482 height 30
click at [614, 22] on div "Factures" at bounding box center [787, 30] width 1482 height 26
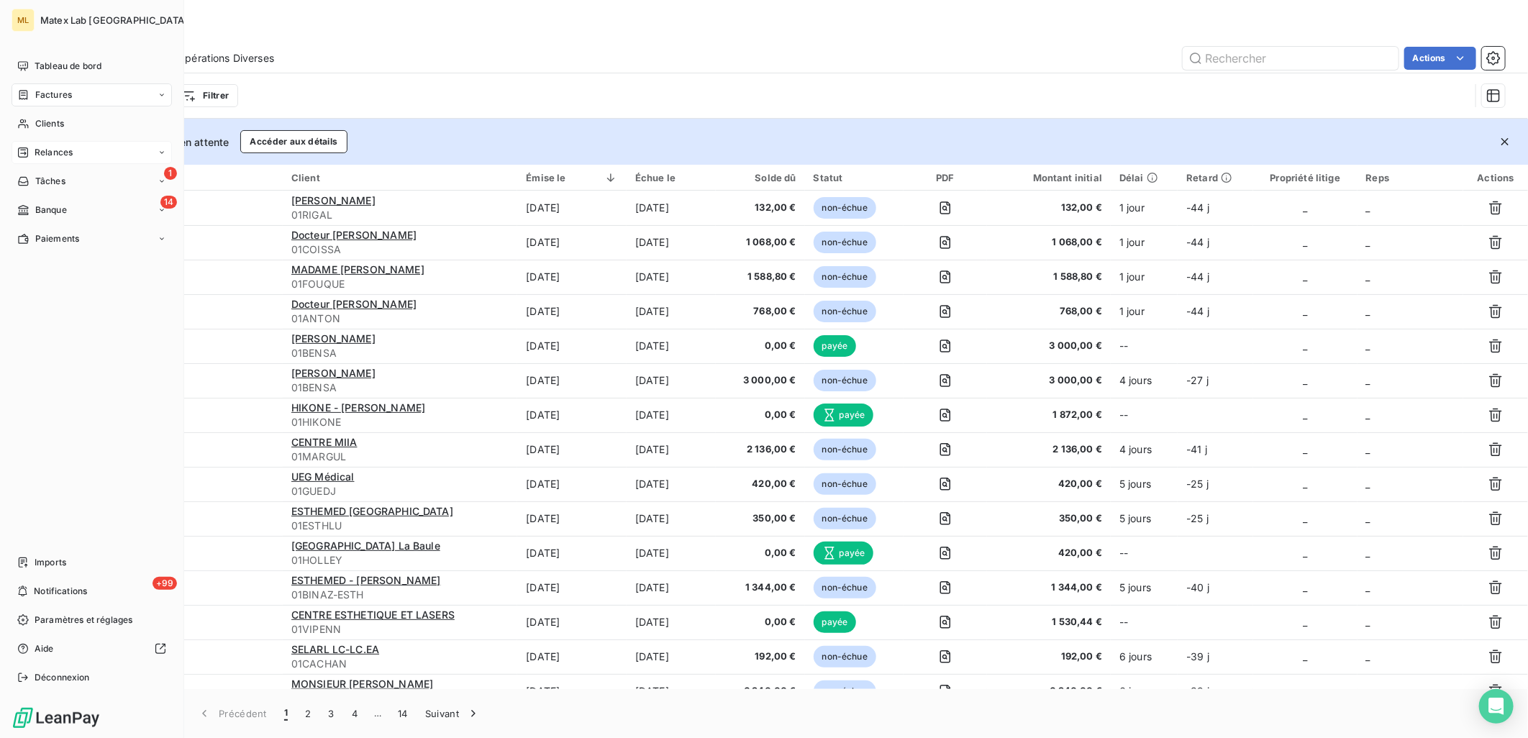
click at [27, 92] on icon at bounding box center [23, 95] width 12 height 12
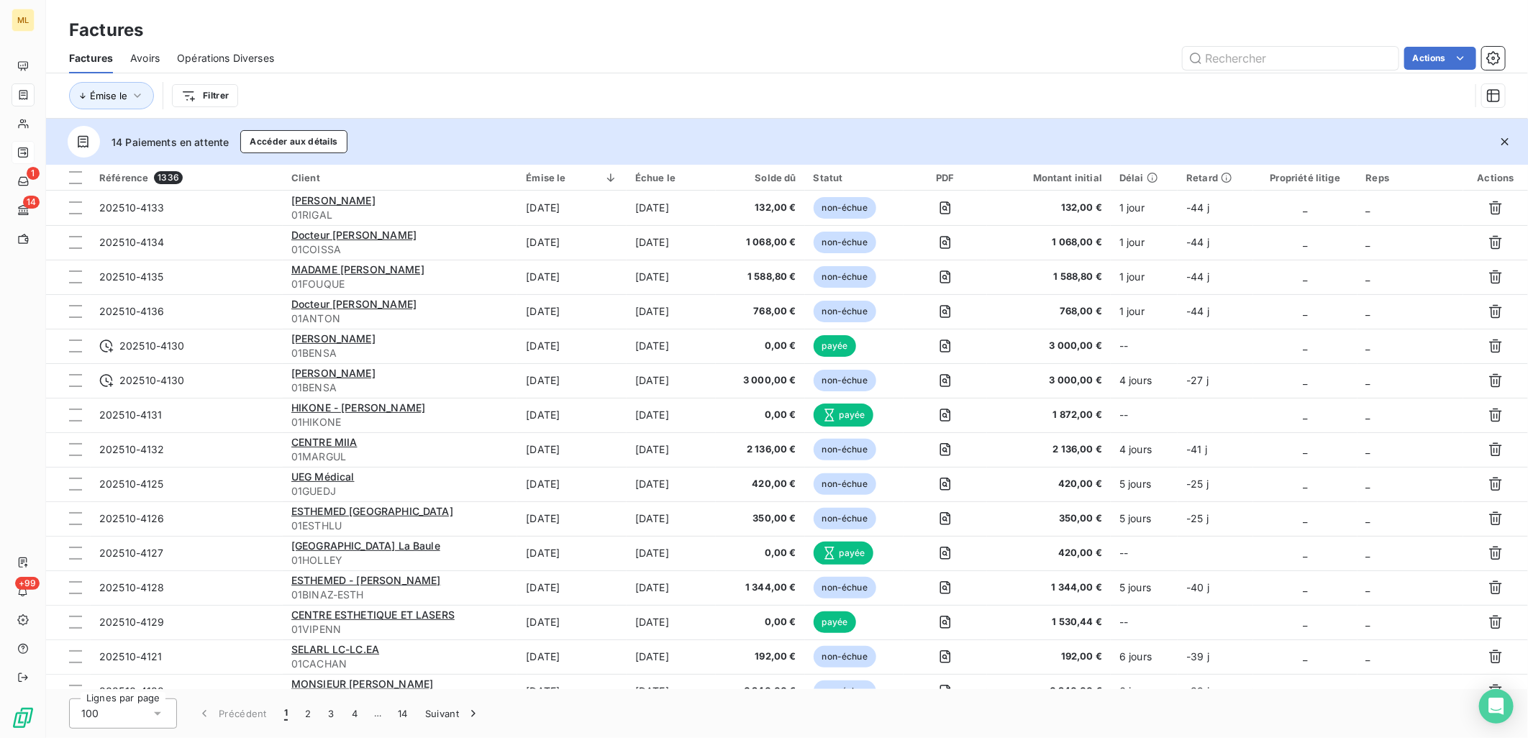
click at [509, 47] on div "Actions" at bounding box center [898, 58] width 1214 height 23
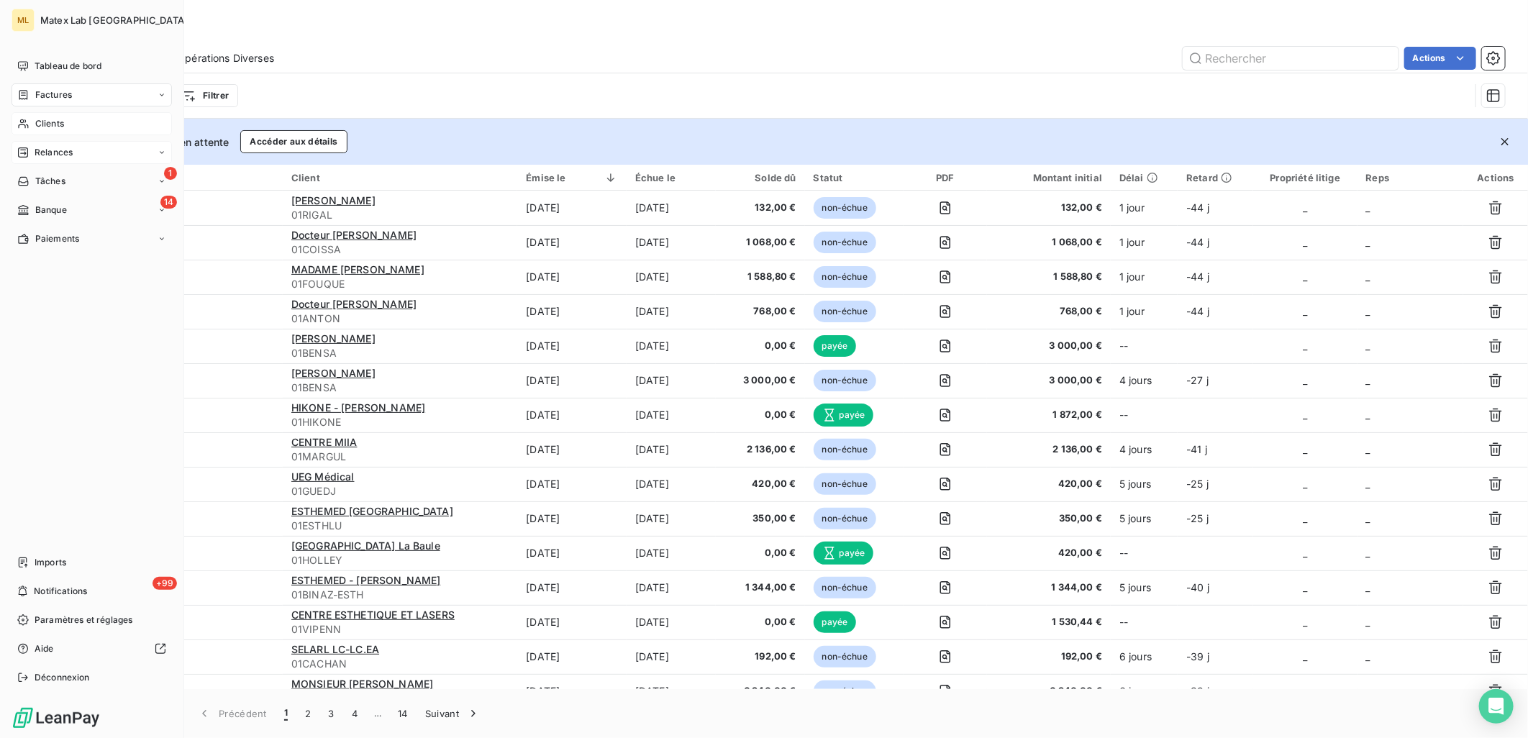
click at [33, 127] on div "Clients" at bounding box center [92, 123] width 160 height 23
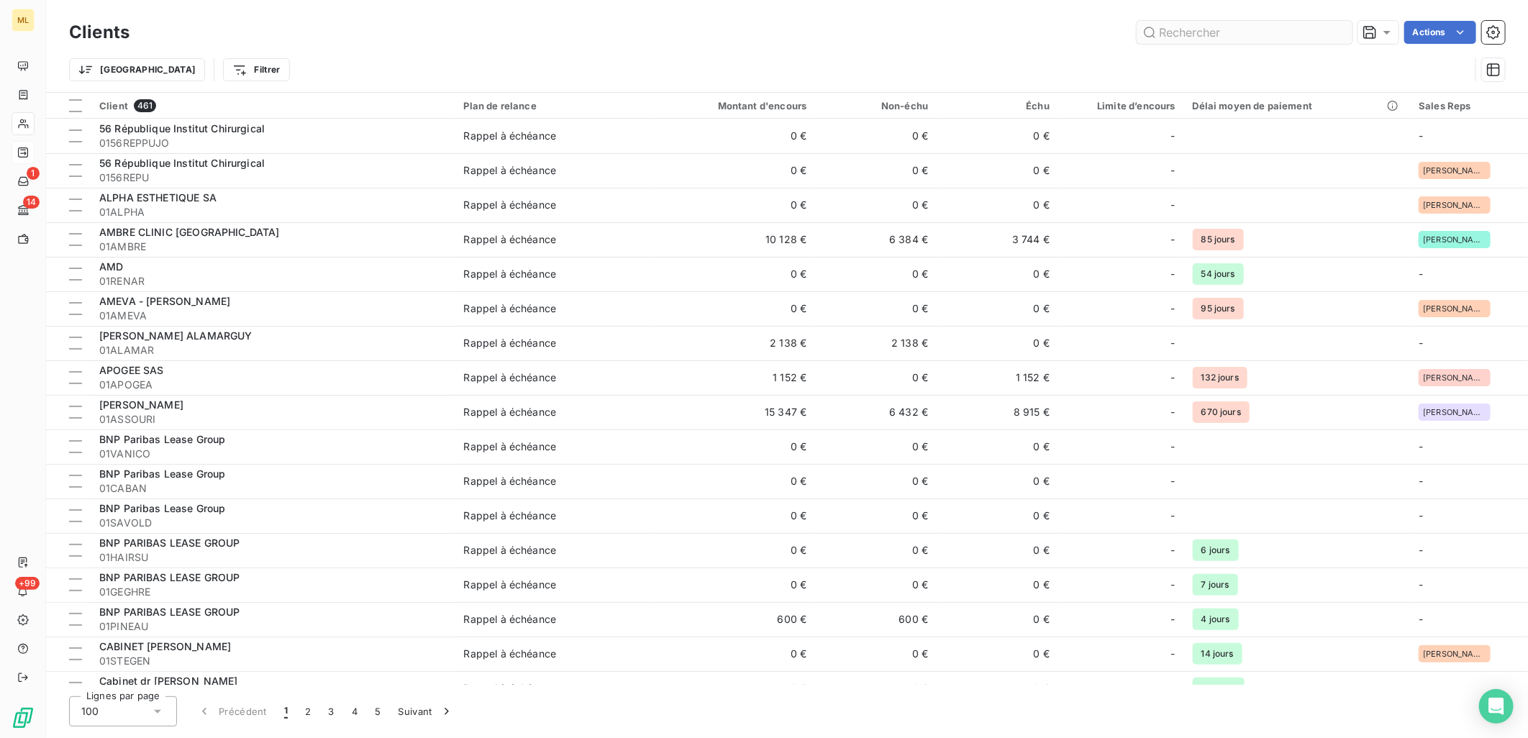
click at [1200, 30] on input "text" at bounding box center [1245, 32] width 216 height 23
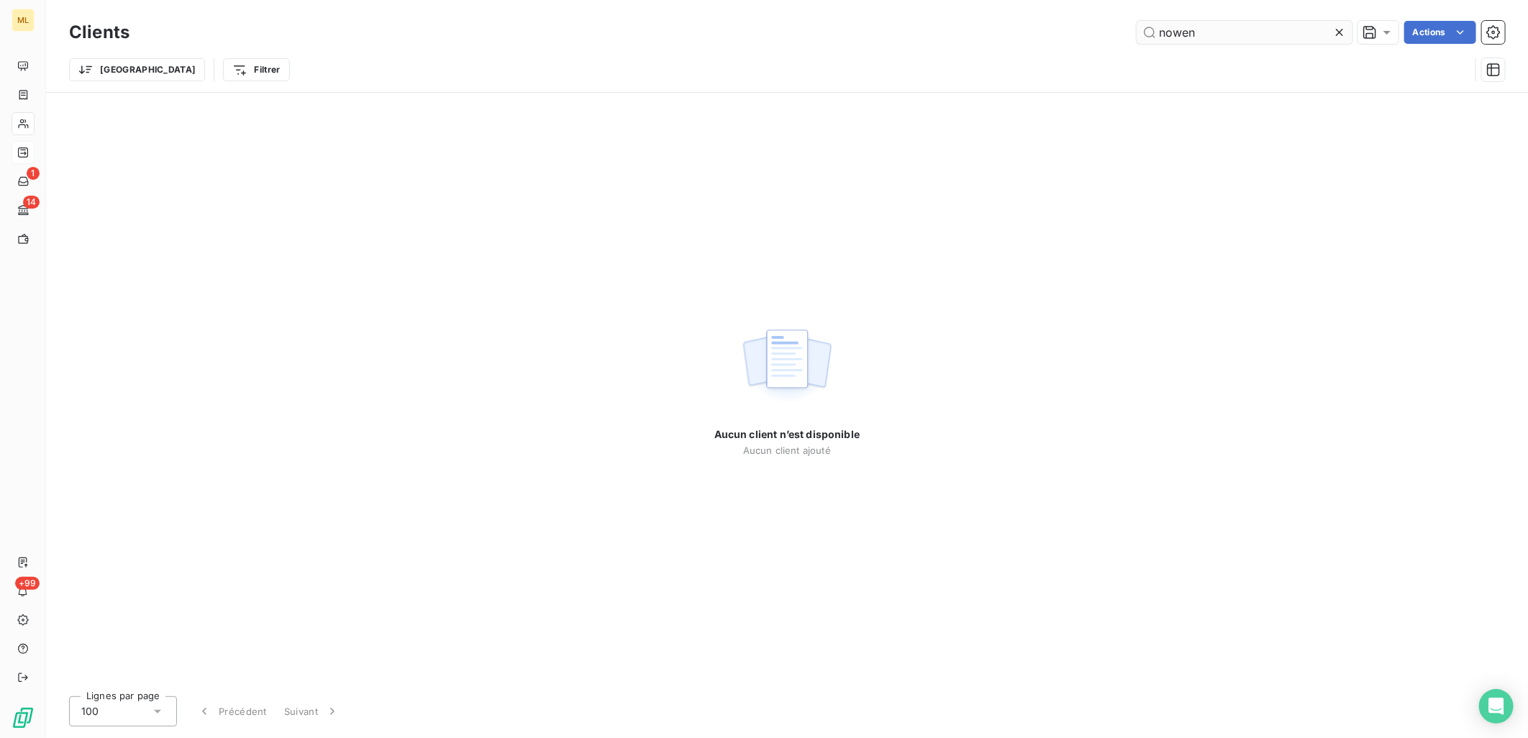
click at [1173, 34] on input "nowen" at bounding box center [1245, 32] width 216 height 23
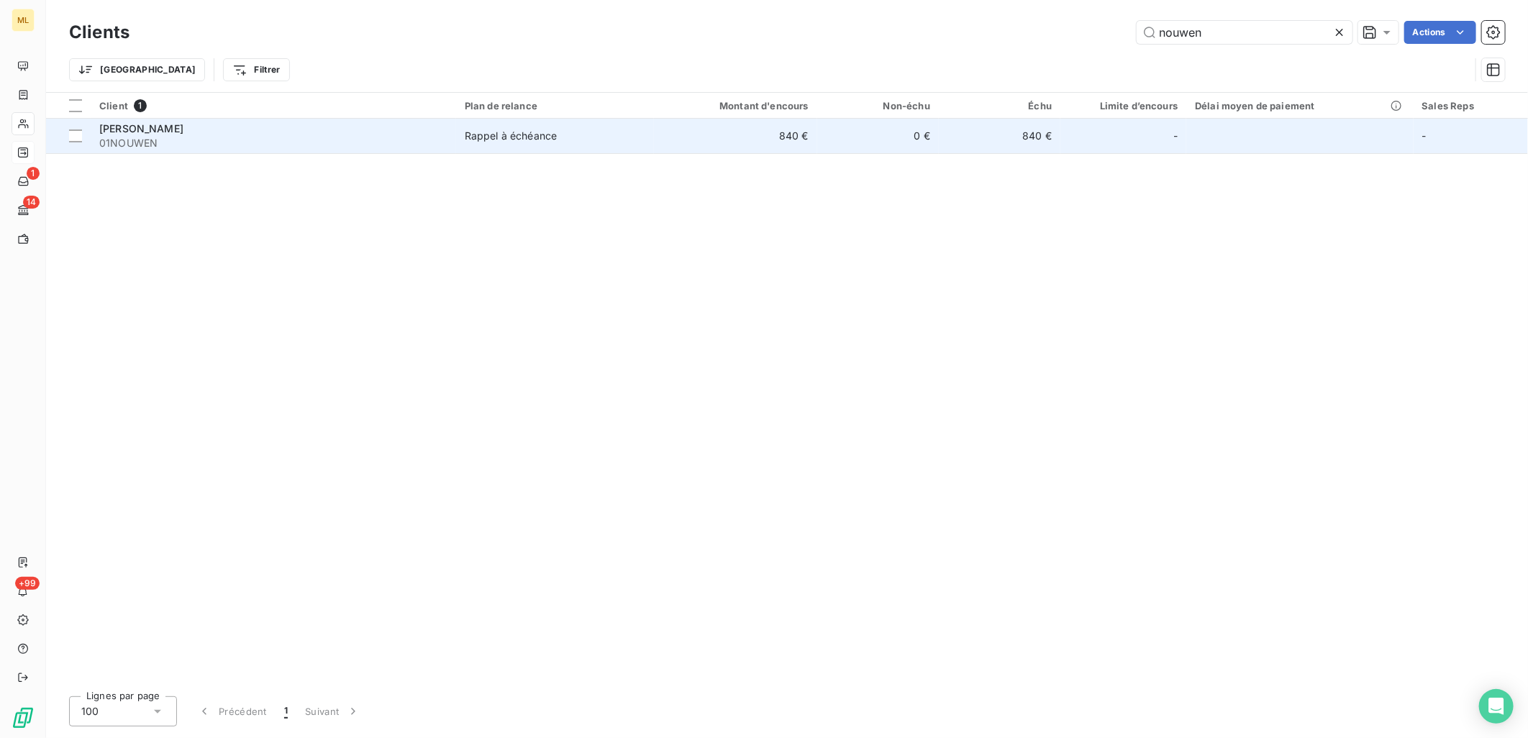
type input "nouwen"
click at [270, 130] on div "[PERSON_NAME]" at bounding box center [273, 129] width 348 height 14
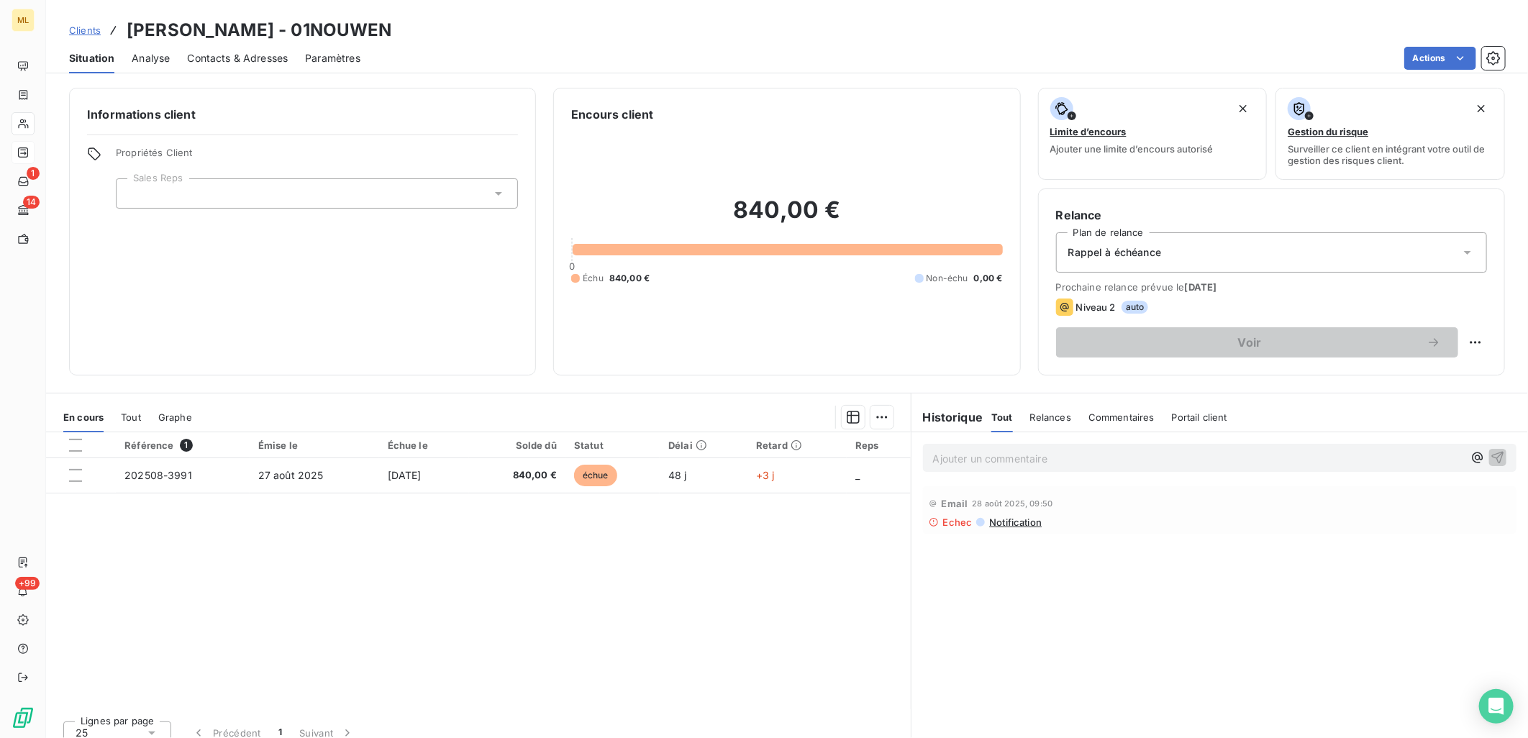
click at [254, 55] on span "Contacts & Adresses" at bounding box center [237, 58] width 101 height 14
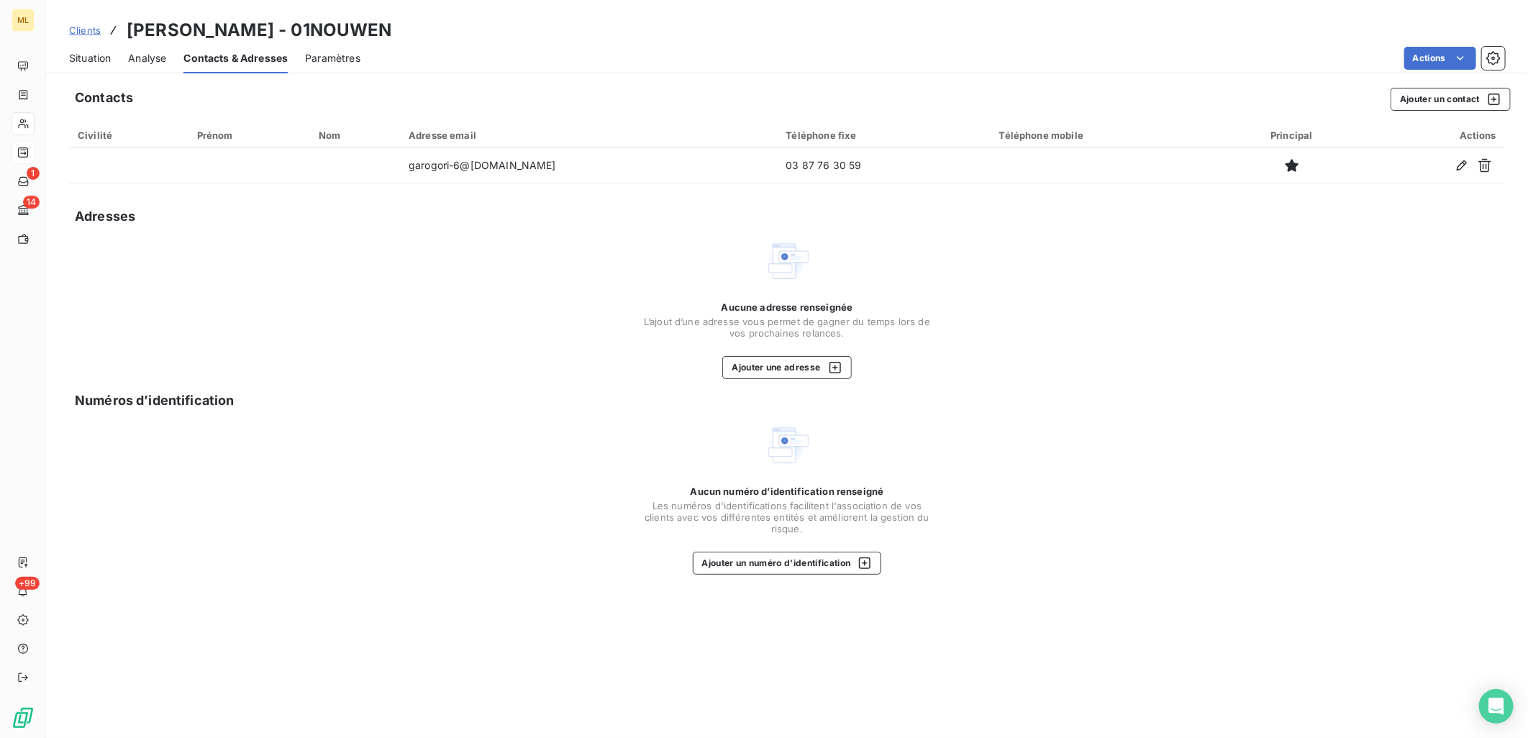
click at [468, 219] on div "Adresses" at bounding box center [787, 216] width 1436 height 20
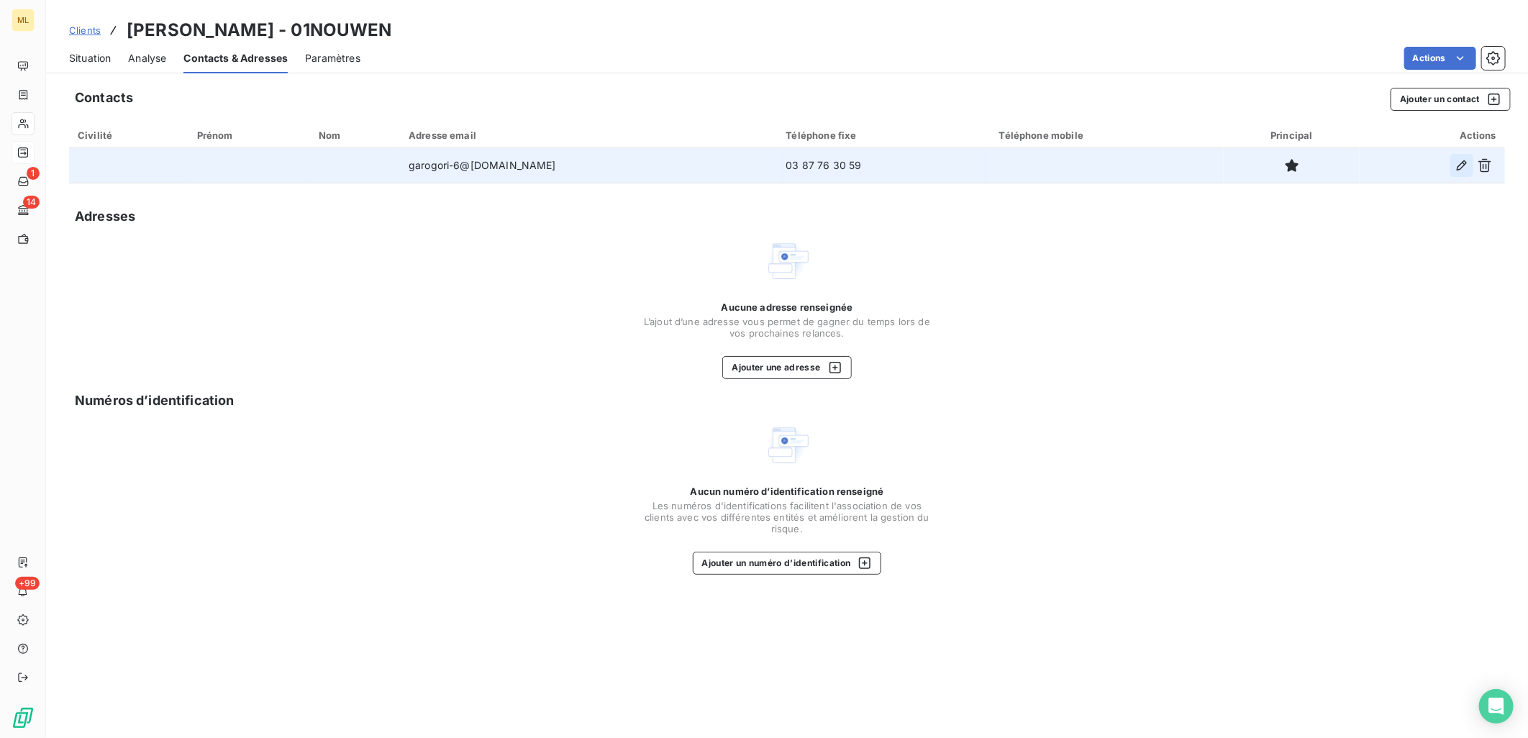
click at [1462, 163] on icon "button" at bounding box center [1462, 165] width 10 height 10
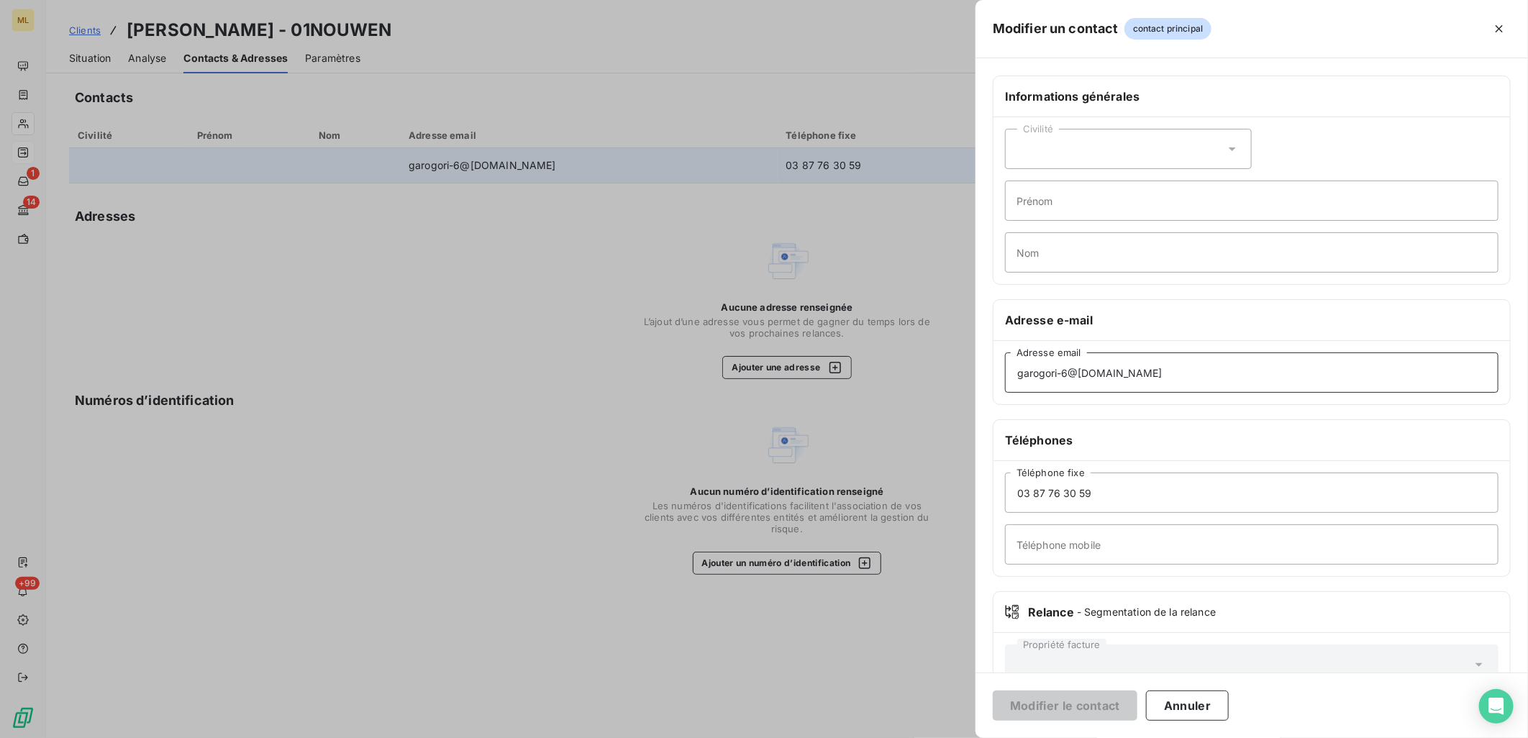
click at [1166, 380] on input "garogori-6@[DOMAIN_NAME]" at bounding box center [1252, 373] width 494 height 40
click at [1166, 368] on input "garogori-6@[DOMAIN_NAME]" at bounding box center [1252, 373] width 494 height 40
click at [943, 377] on div at bounding box center [764, 369] width 1528 height 738
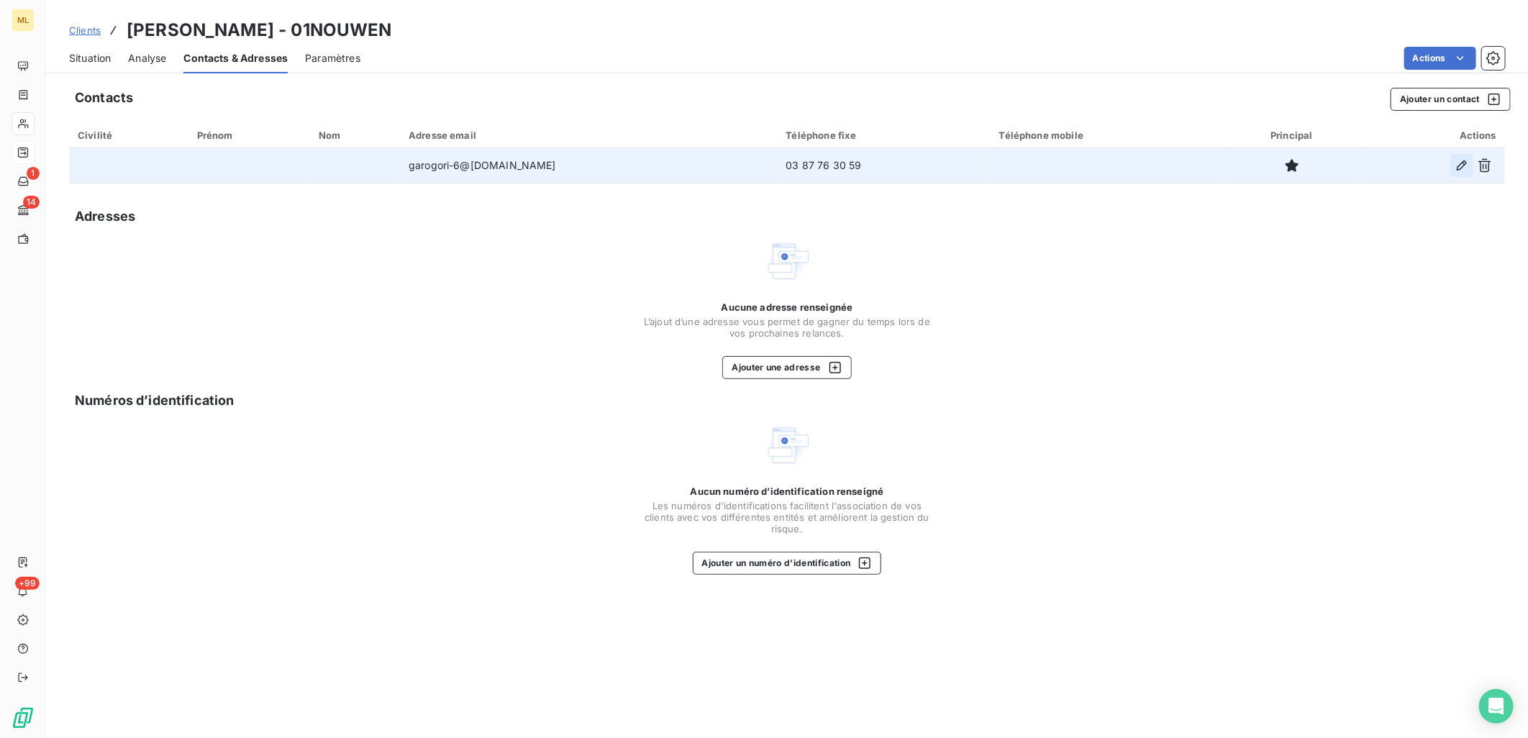
click at [1458, 168] on icon "button" at bounding box center [1462, 165] width 10 height 10
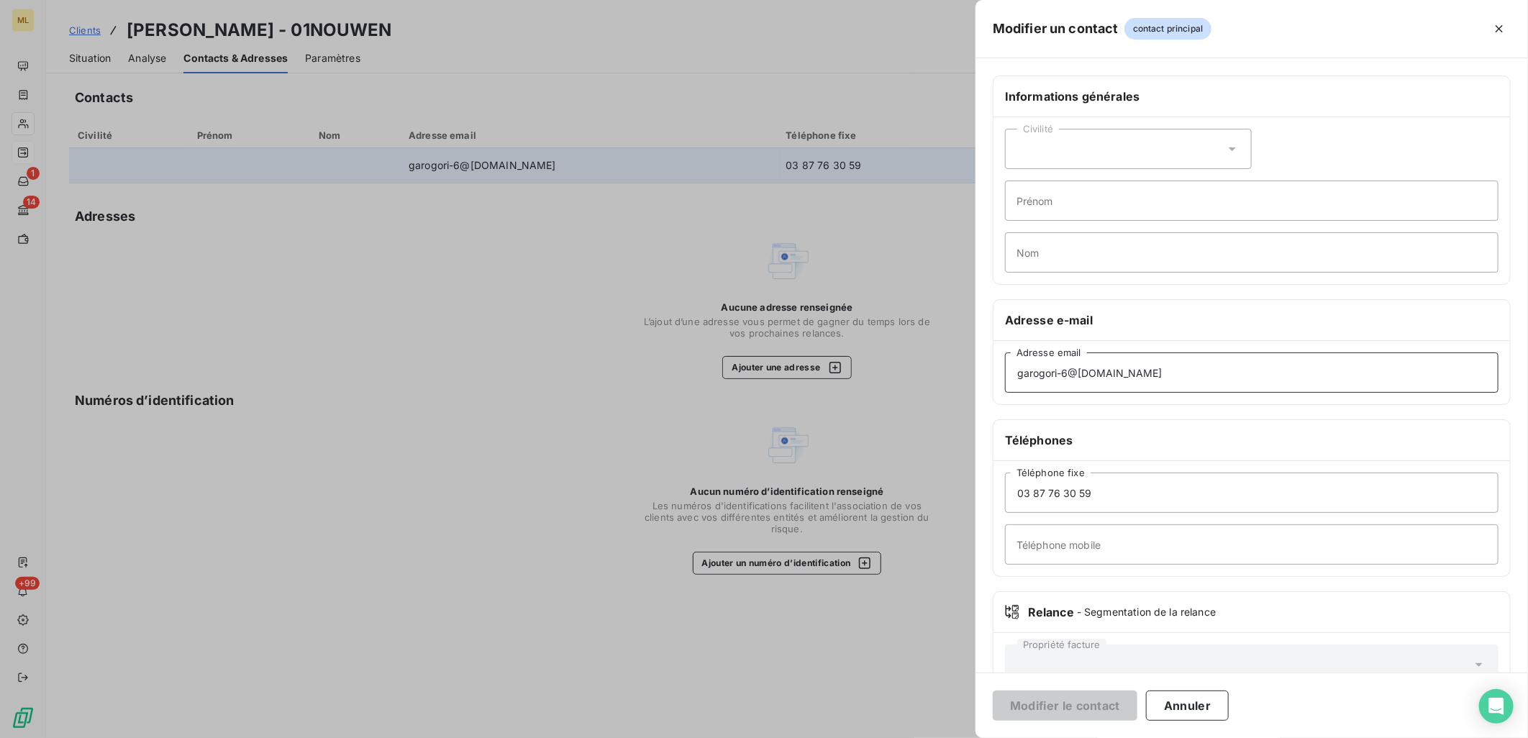
drag, startPoint x: 1134, startPoint y: 376, endPoint x: 1010, endPoint y: 382, distance: 123.9
click at [1010, 382] on input "garogori-6@[DOMAIN_NAME]" at bounding box center [1252, 373] width 494 height 40
paste input "[EMAIL_ADDRESS][DOMAIN_NAME]"
click at [1186, 374] on input "[EMAIL_ADDRESS][DOMAIN_NAME]" at bounding box center [1252, 373] width 494 height 40
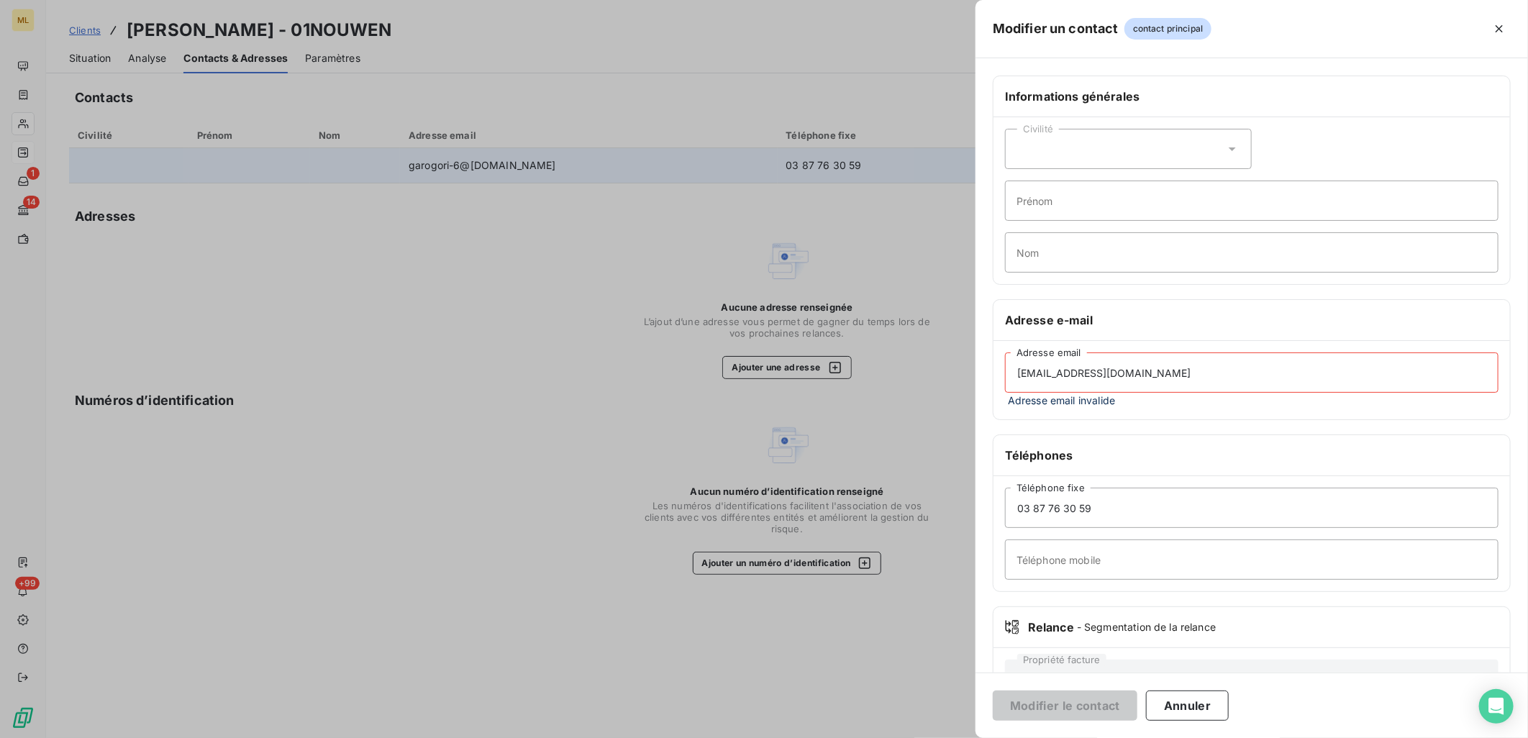
type input "[EMAIL_ADDRESS][DOMAIN_NAME]"
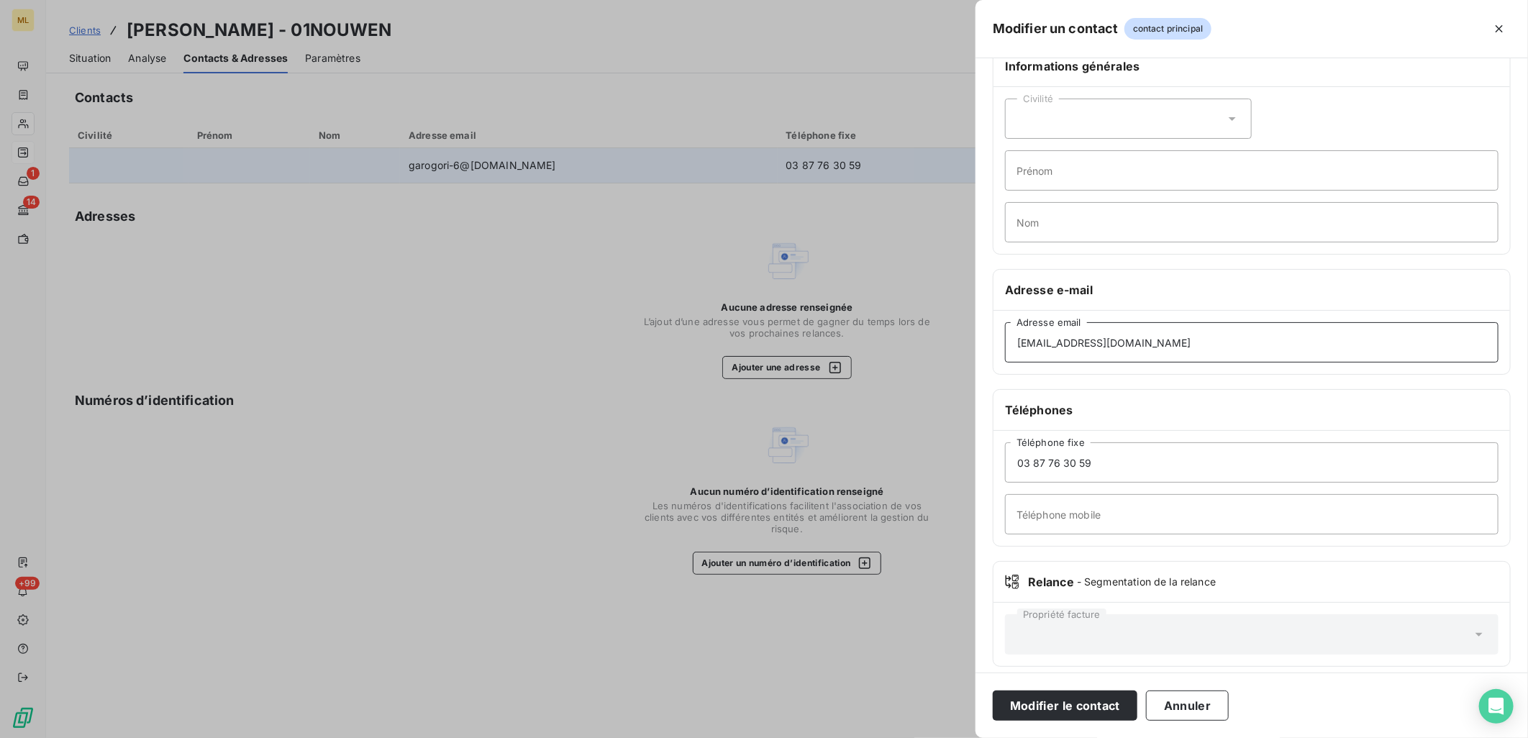
scroll to position [42, 0]
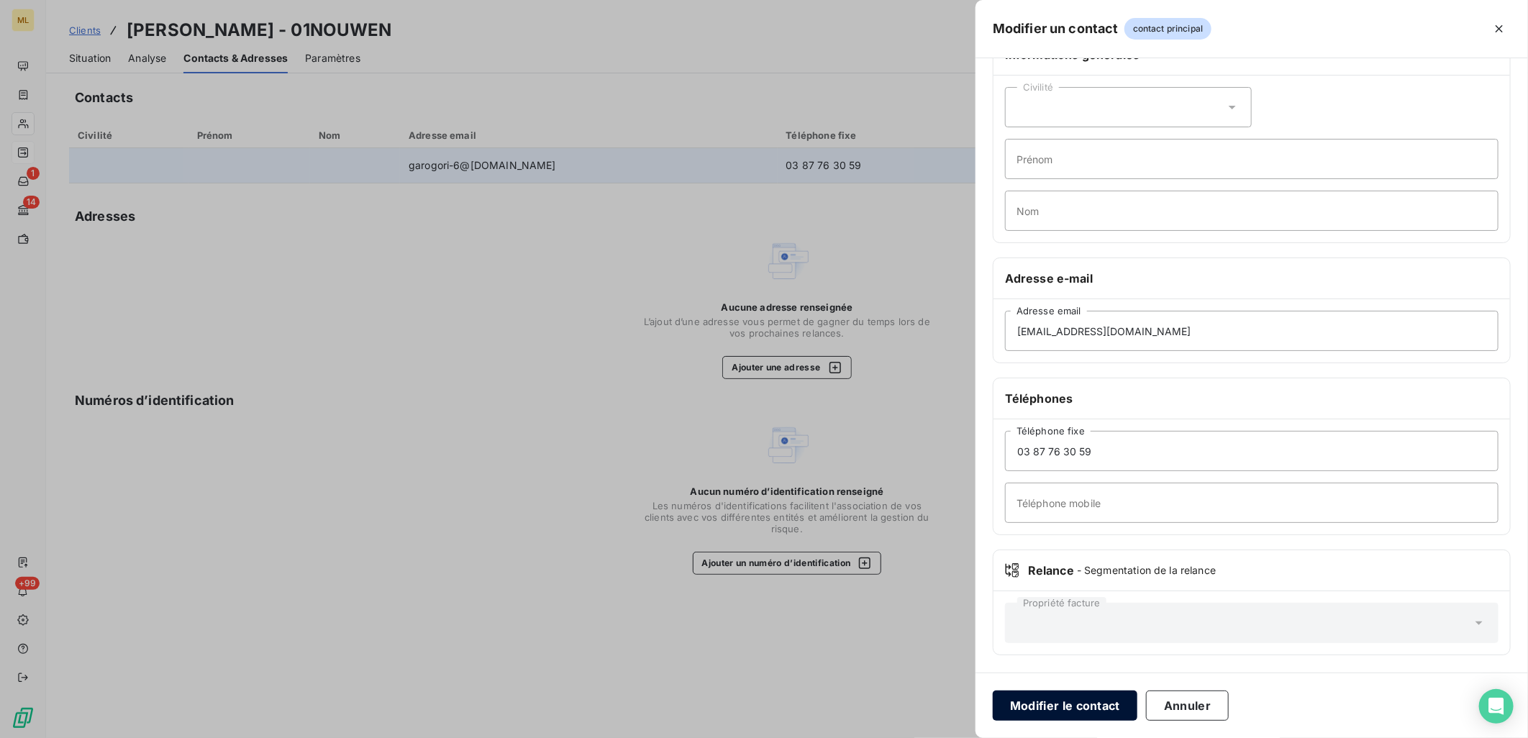
click at [1068, 703] on button "Modifier le contact" at bounding box center [1065, 706] width 145 height 30
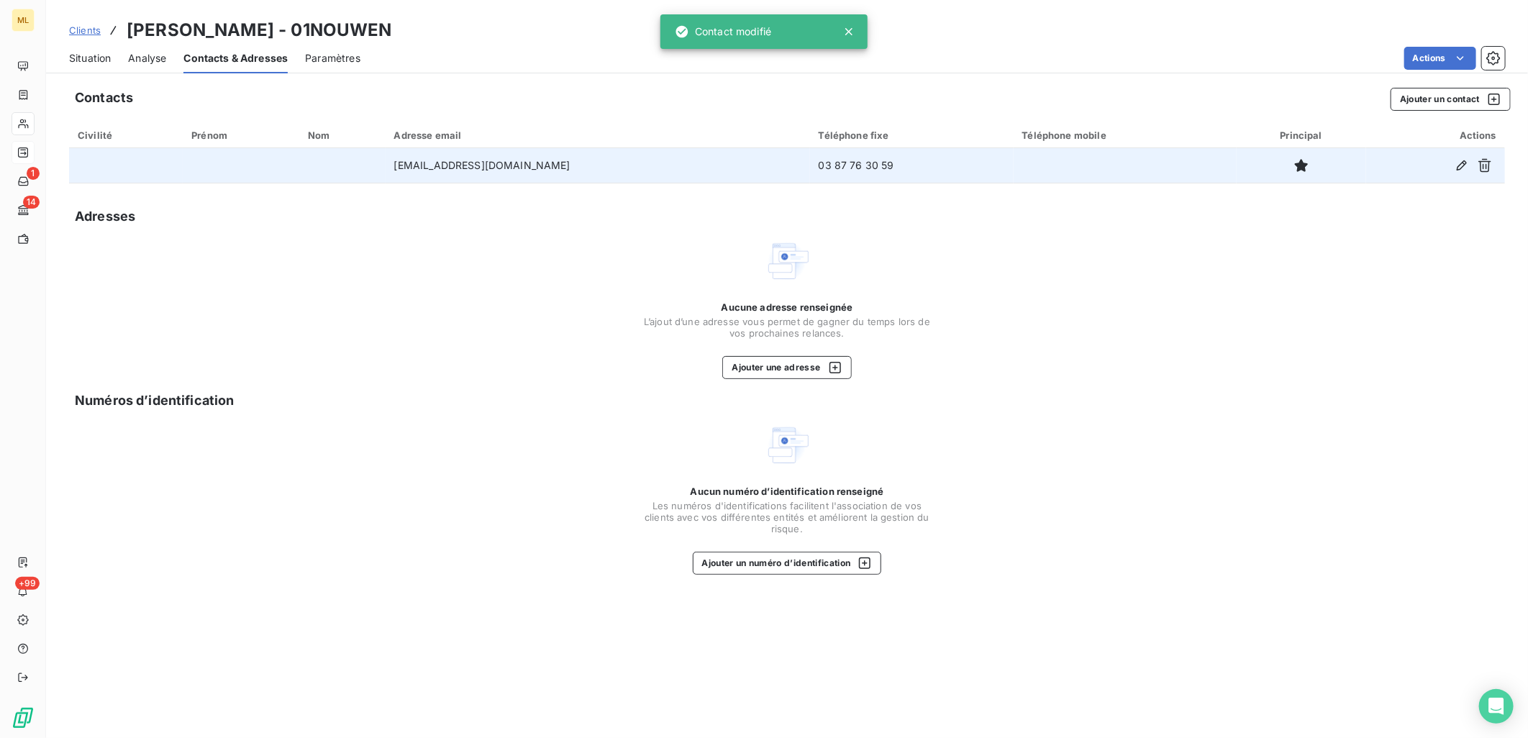
click at [498, 281] on div "Aucune adresse renseignée L’ajout d’une adresse vous permet de gagner du temps …" at bounding box center [787, 308] width 1436 height 141
click at [88, 53] on span "Situation" at bounding box center [90, 58] width 42 height 14
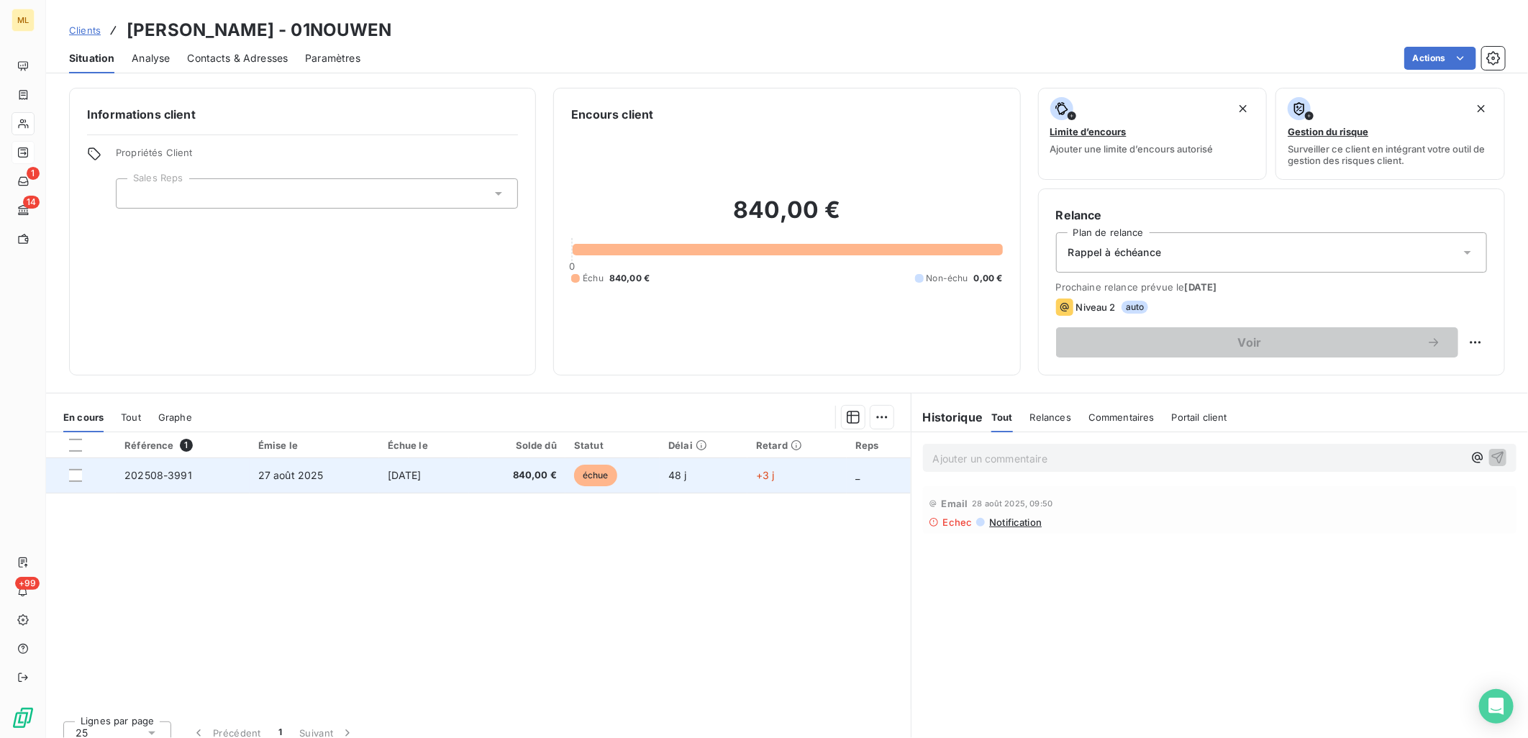
click at [258, 478] on span "27 août 2025" at bounding box center [290, 475] width 65 height 12
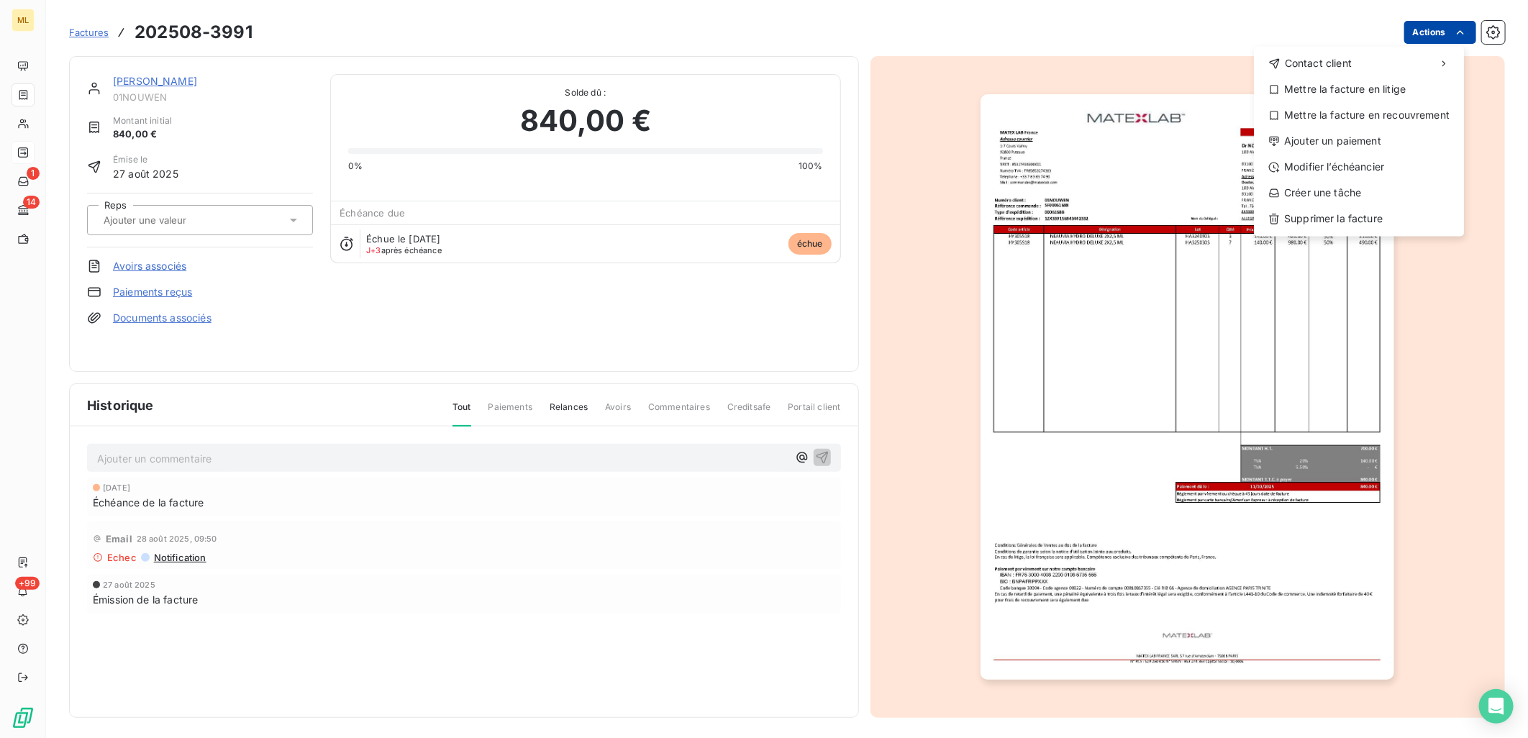
click at [1438, 36] on html "ML 1 14 +99 Factures 202508-3991 Actions Contact client Mettre la facture en li…" at bounding box center [764, 369] width 1528 height 738
click at [1117, 71] on div "Envoyer un email" at bounding box center [1146, 69] width 193 height 23
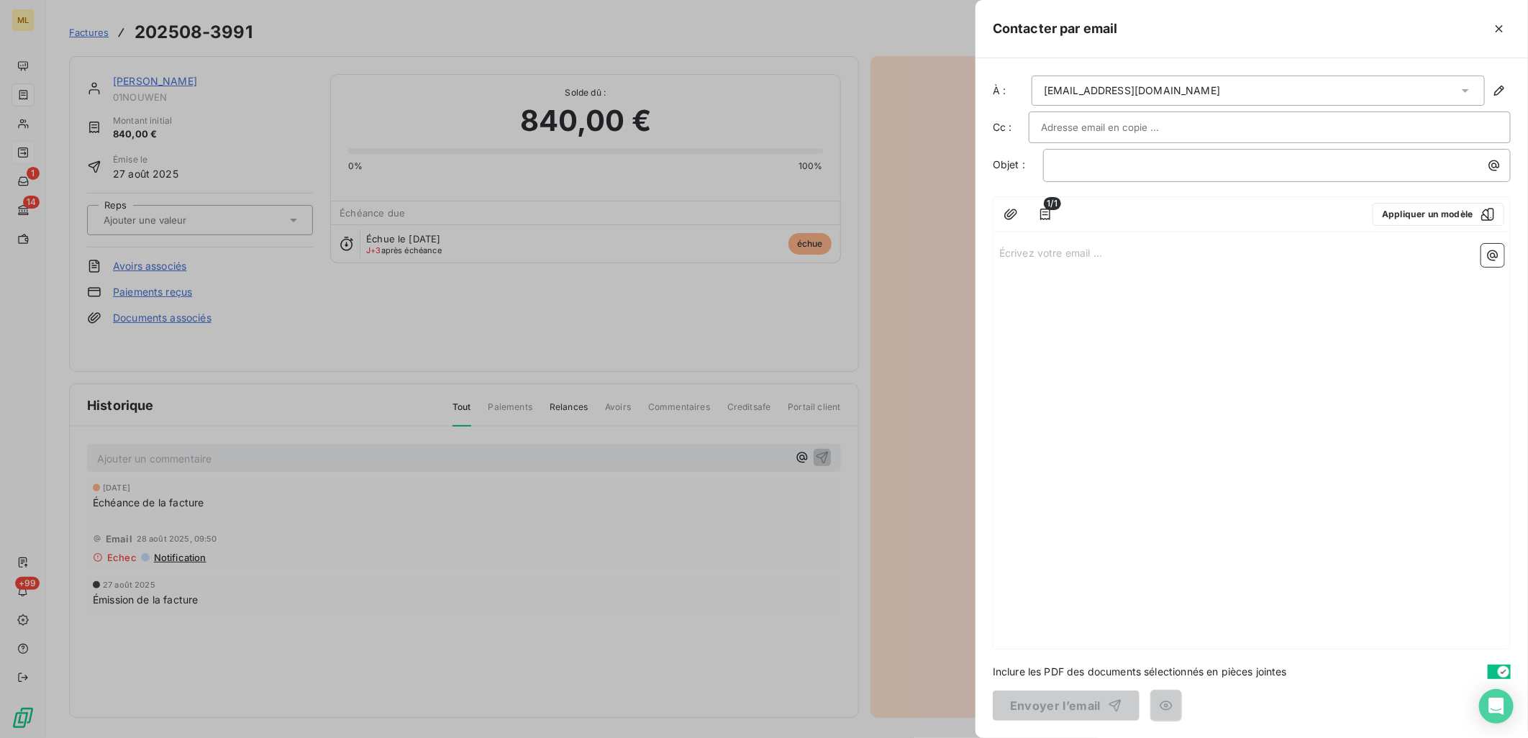
click at [1202, 120] on div at bounding box center [1270, 128] width 458 height 22
paste input "garogori-1@[DOMAIN_NAME]"
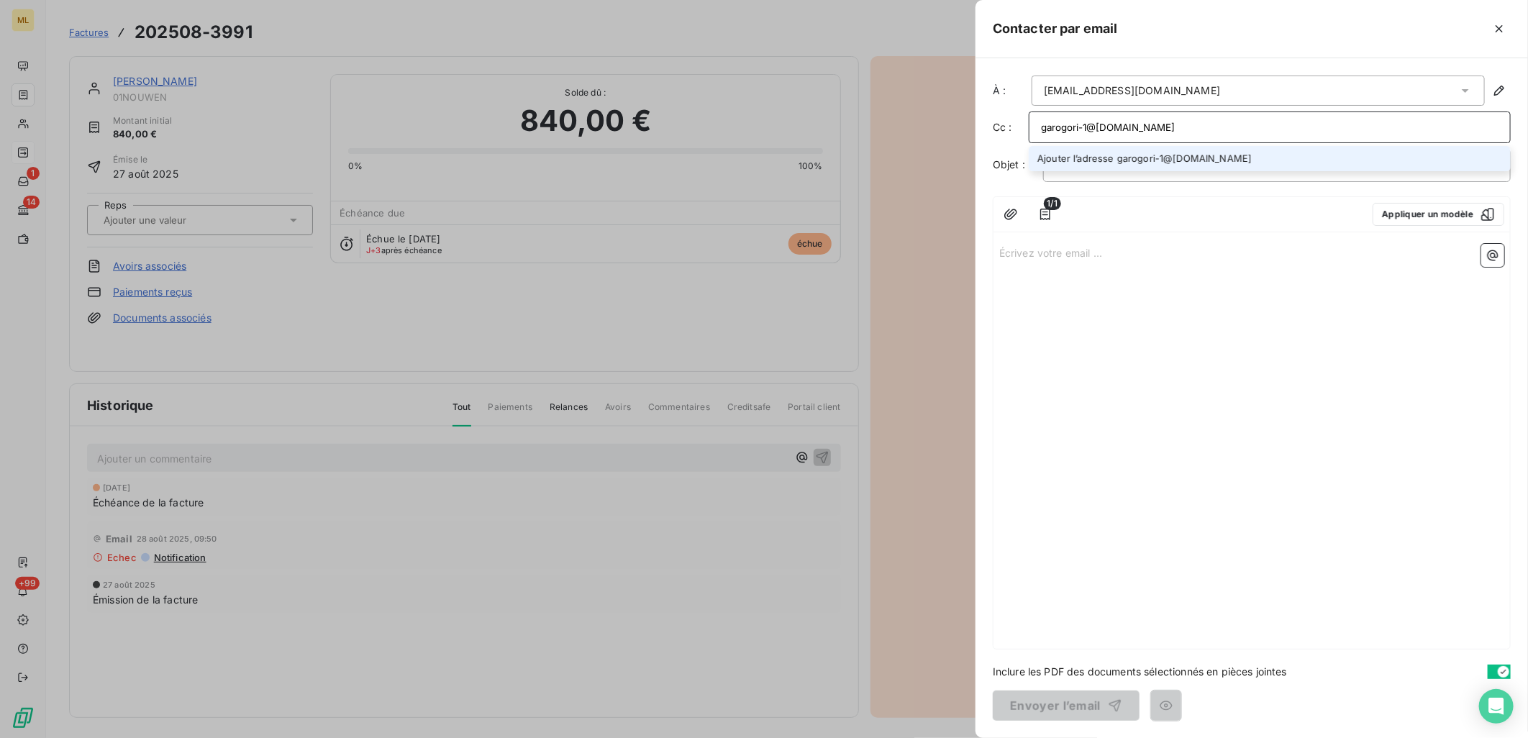
type input "garogori-1@[DOMAIN_NAME]"
click at [1217, 223] on div at bounding box center [1214, 214] width 293 height 23
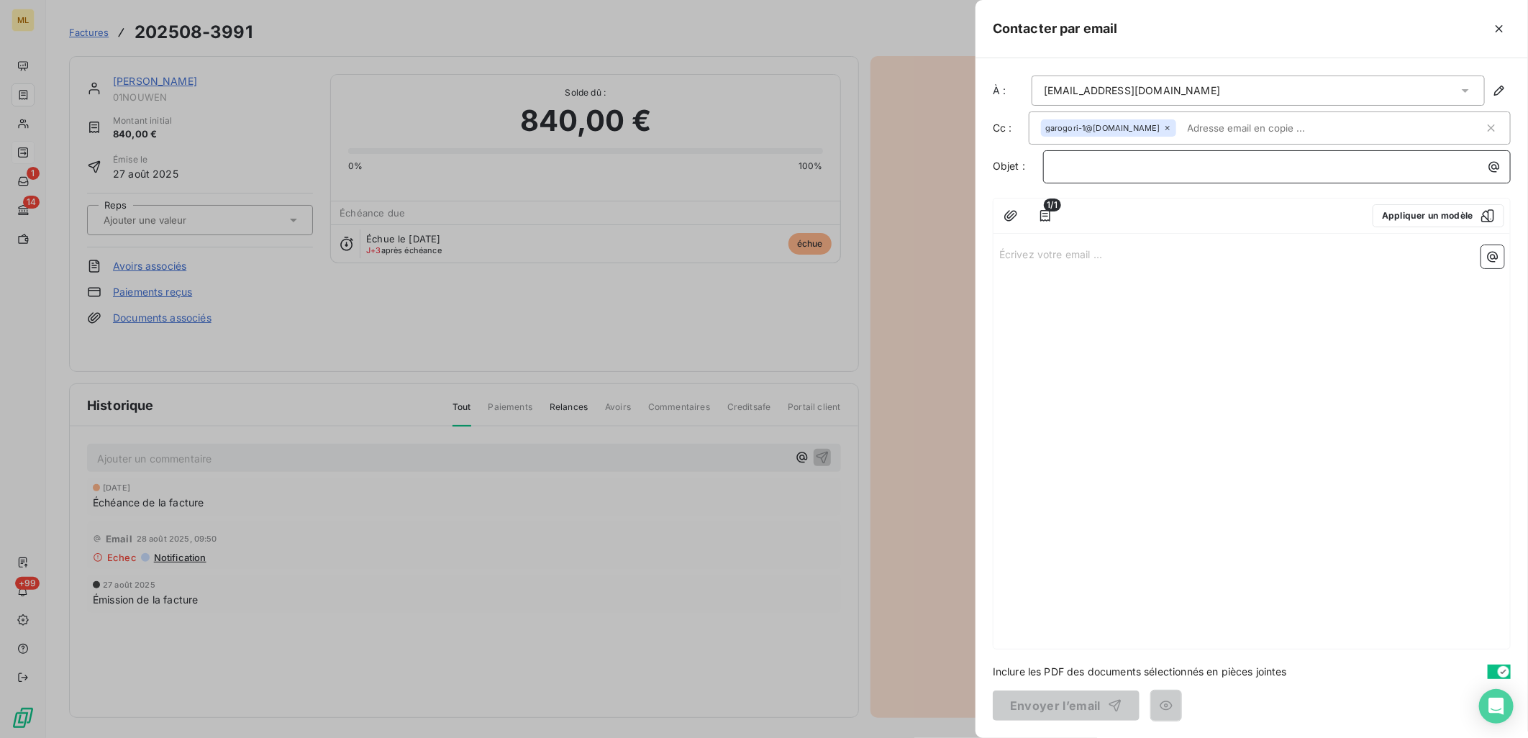
click at [1195, 168] on p "﻿" at bounding box center [1281, 166] width 450 height 17
click at [1487, 166] on icon "button" at bounding box center [1494, 167] width 14 height 14
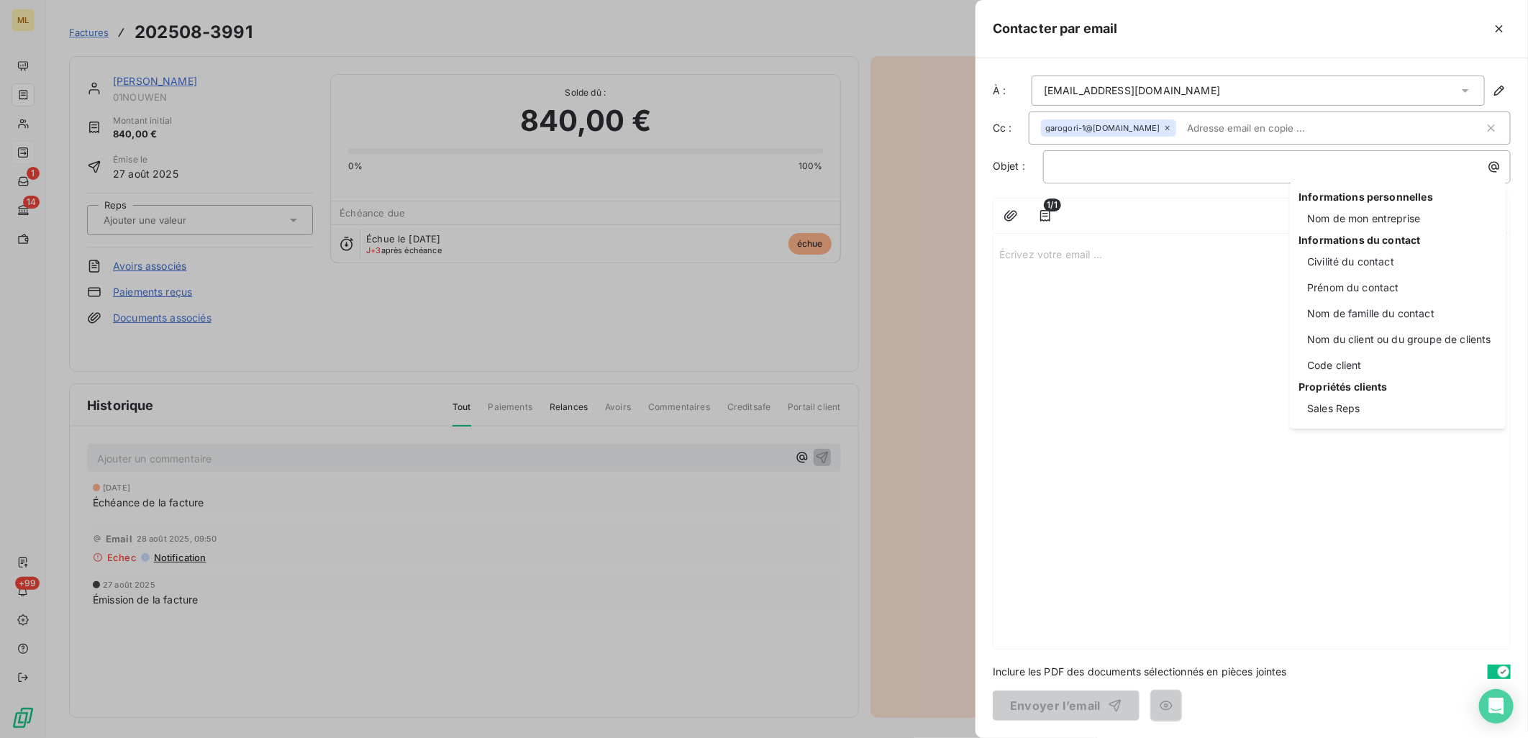
click at [1278, 164] on html "ML 1 14 +99 Factures 202508-3991 Actions [PERSON_NAME] 01NOUWEN Montant initial…" at bounding box center [764, 369] width 1528 height 738
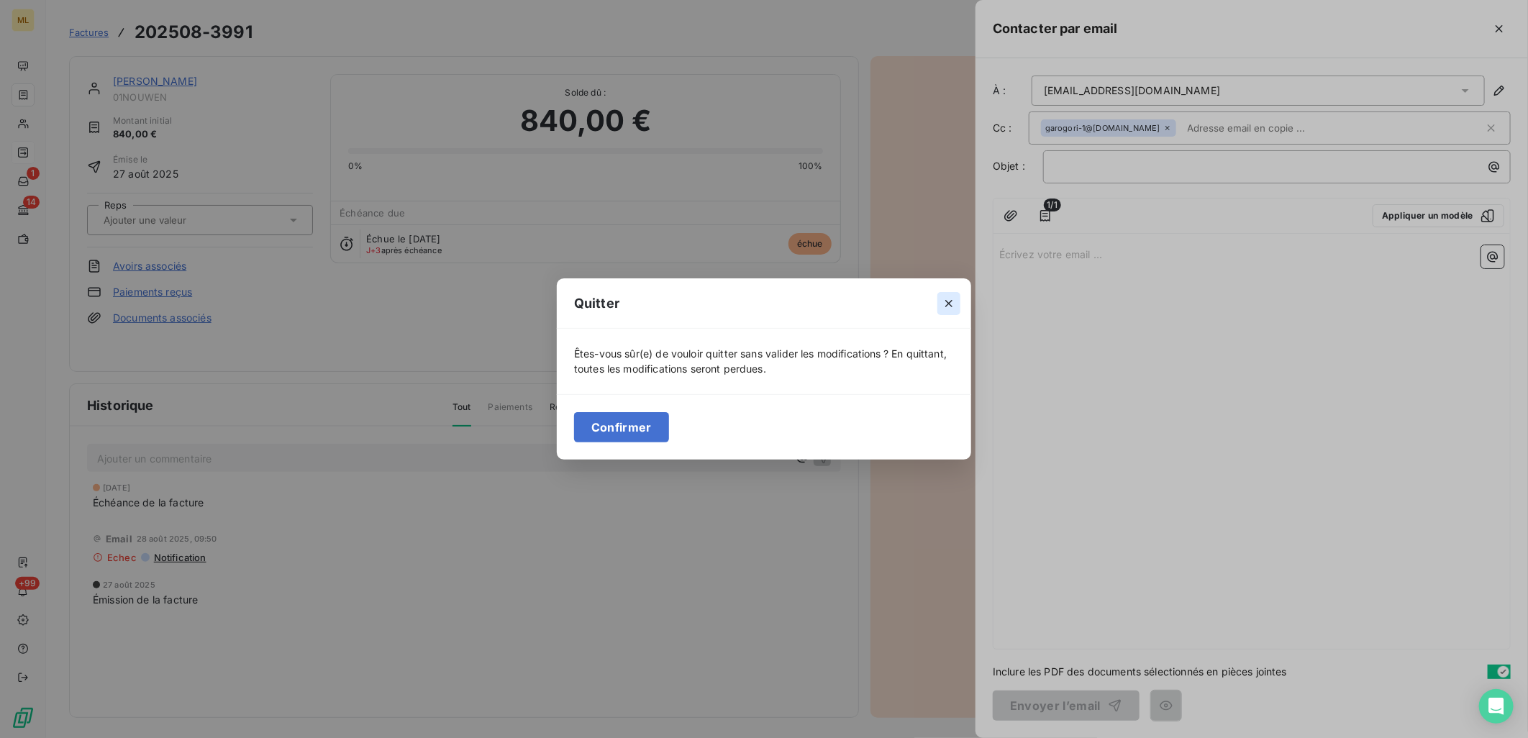
click at [953, 307] on icon "button" at bounding box center [949, 303] width 14 height 14
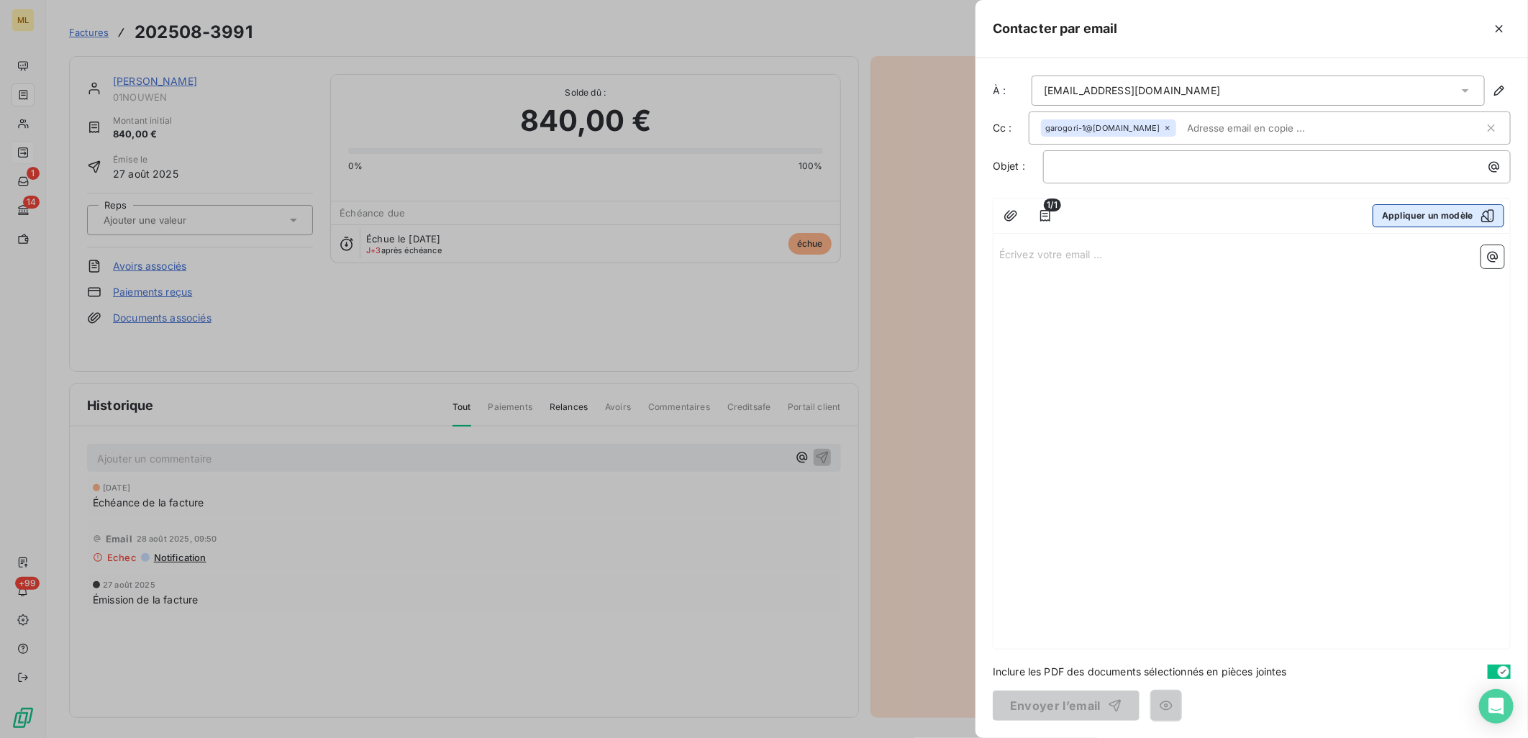
click at [1427, 220] on button "Appliquer un modèle" at bounding box center [1439, 215] width 132 height 23
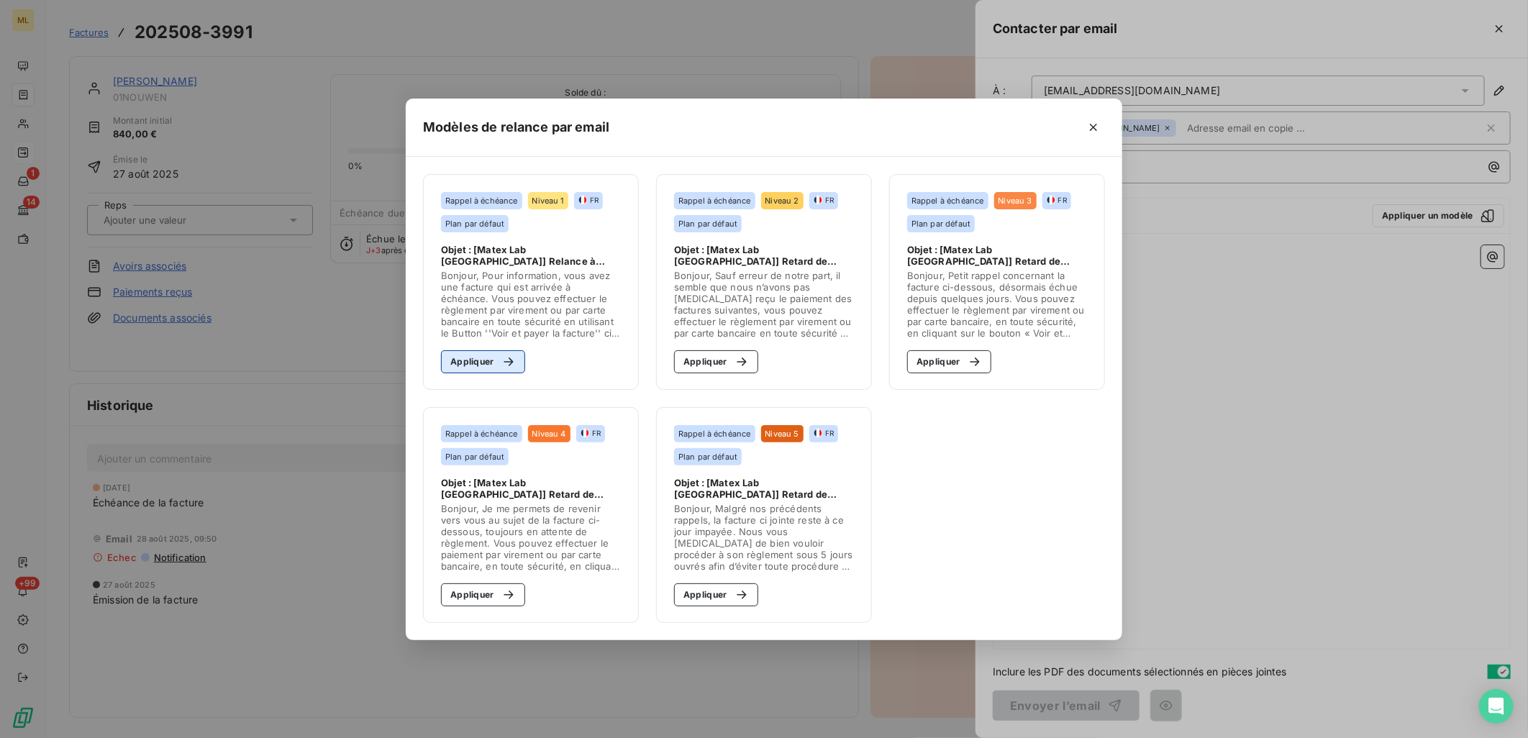
click at [496, 360] on div "button" at bounding box center [505, 362] width 22 height 14
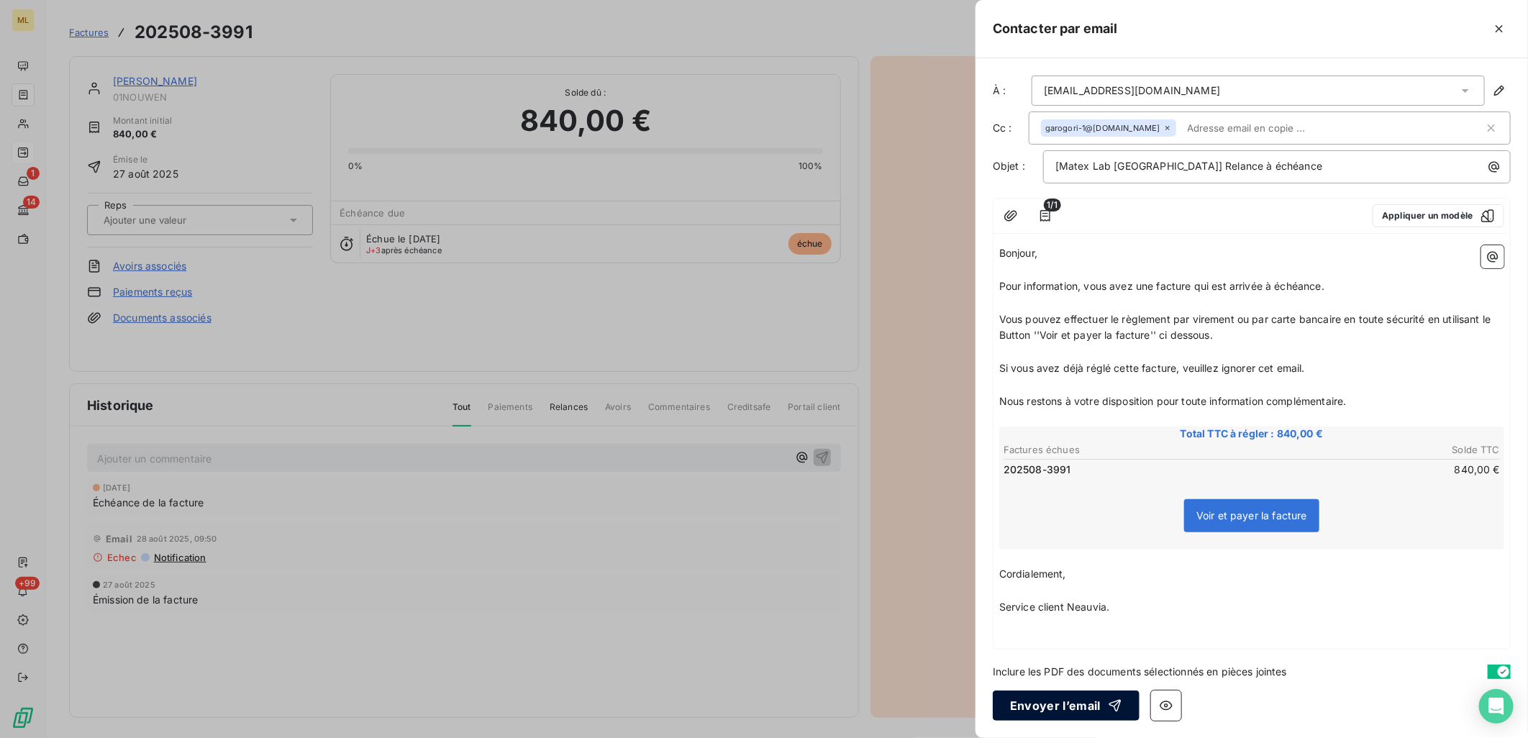
click at [1071, 707] on button "Envoyer l’email" at bounding box center [1066, 706] width 147 height 30
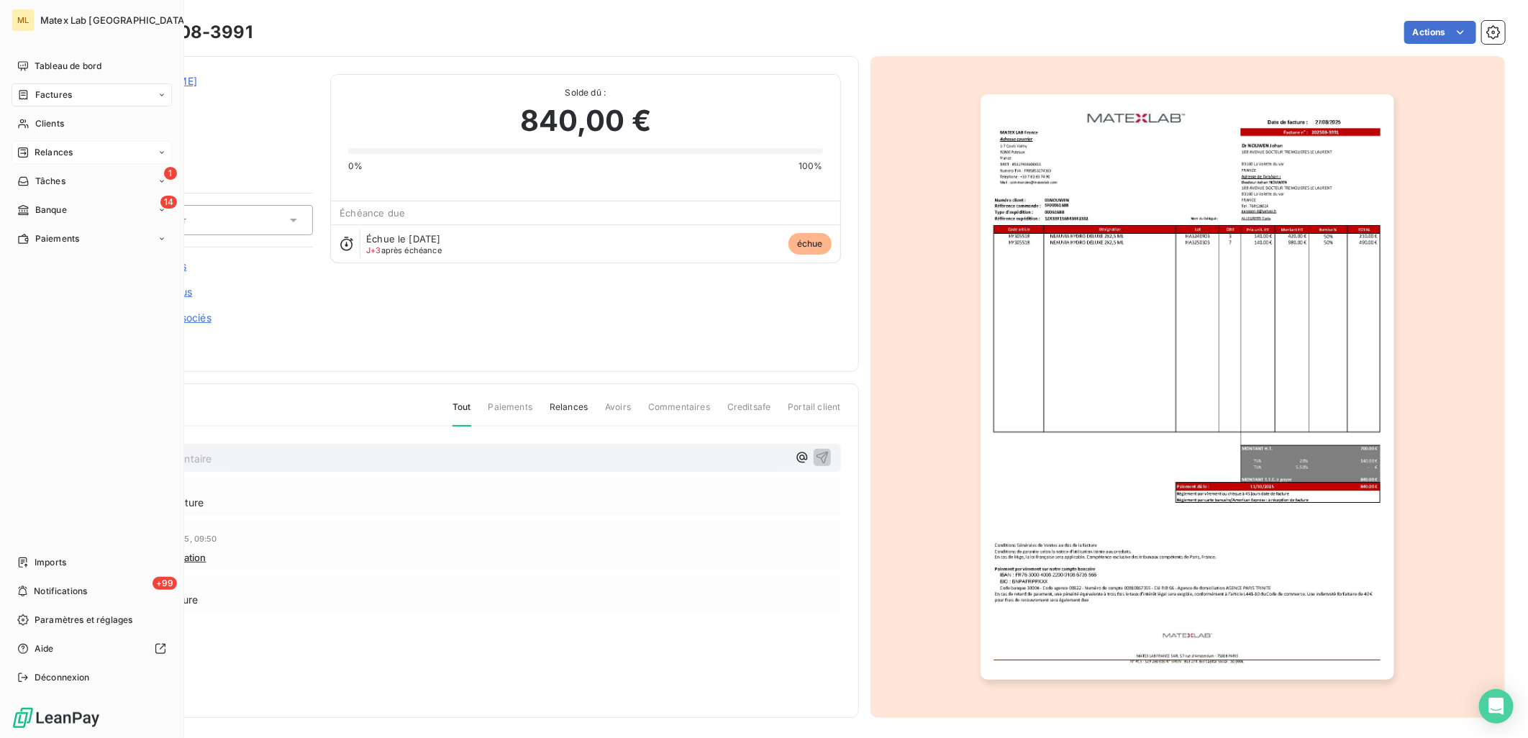
click at [58, 92] on span "Factures" at bounding box center [53, 94] width 37 height 13
click at [49, 212] on span "Banque" at bounding box center [51, 210] width 32 height 13
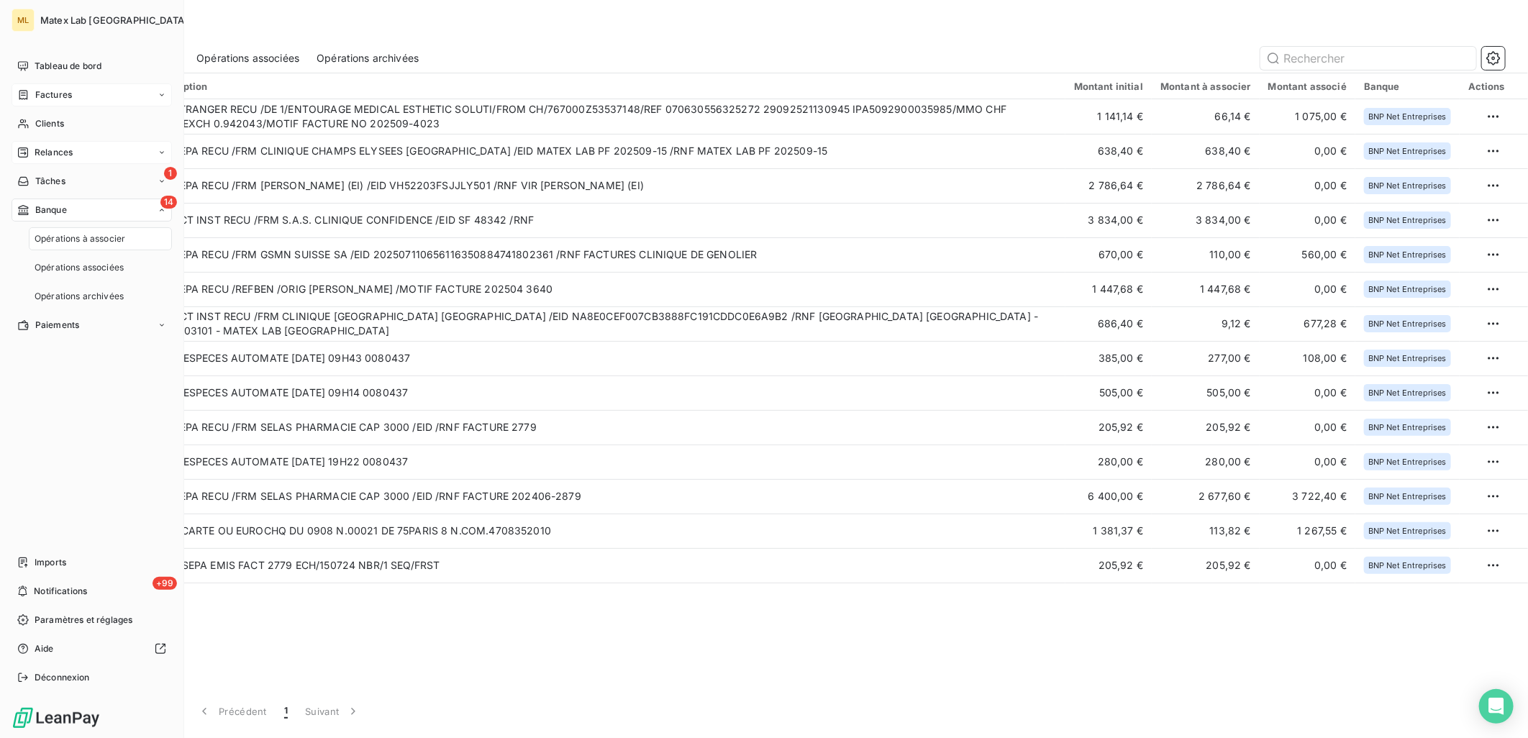
click at [91, 236] on span "Opérations à associer" at bounding box center [80, 238] width 91 height 13
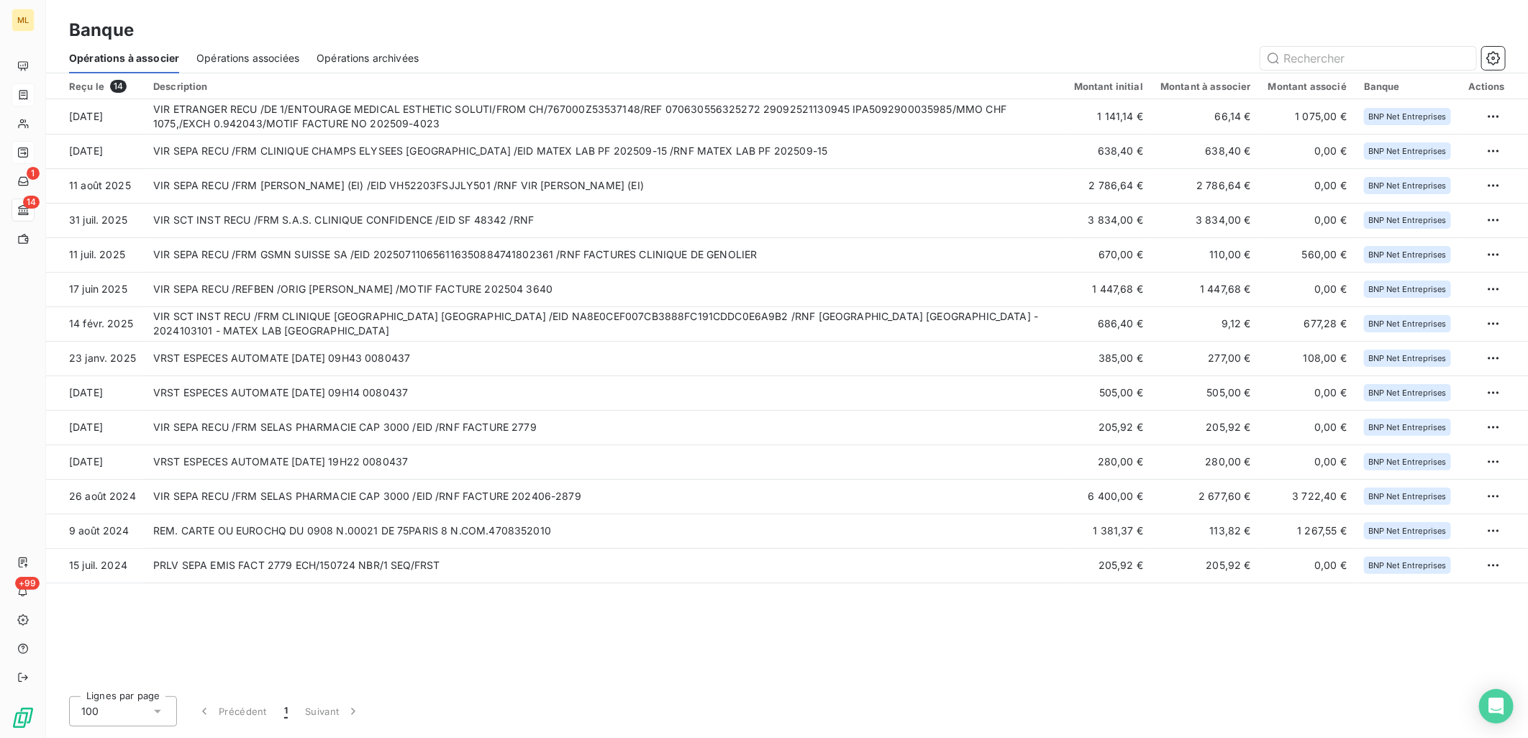
click at [517, 29] on div "Banque" at bounding box center [787, 30] width 1482 height 26
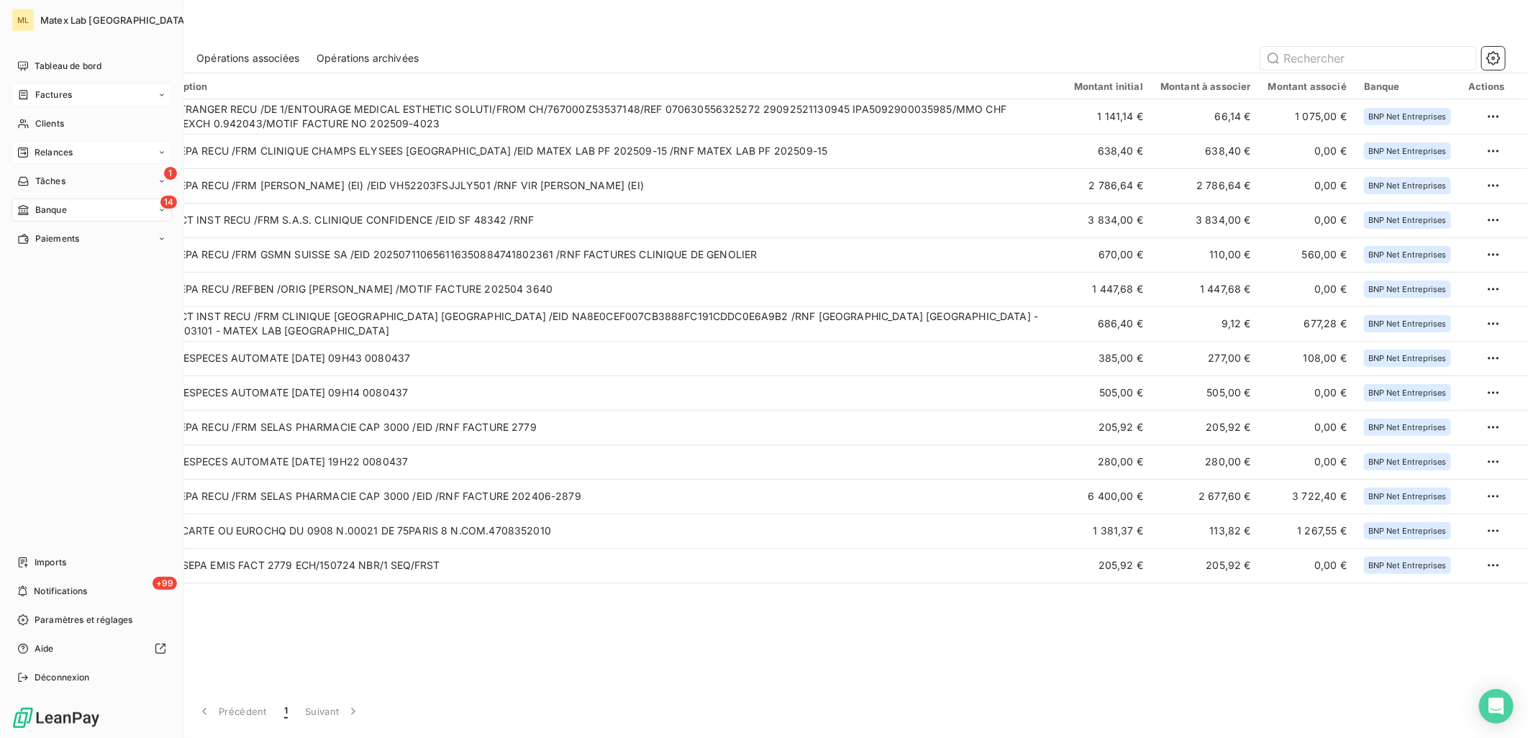
click at [30, 91] on div "Factures" at bounding box center [44, 94] width 55 height 13
